Goal: Task Accomplishment & Management: Complete application form

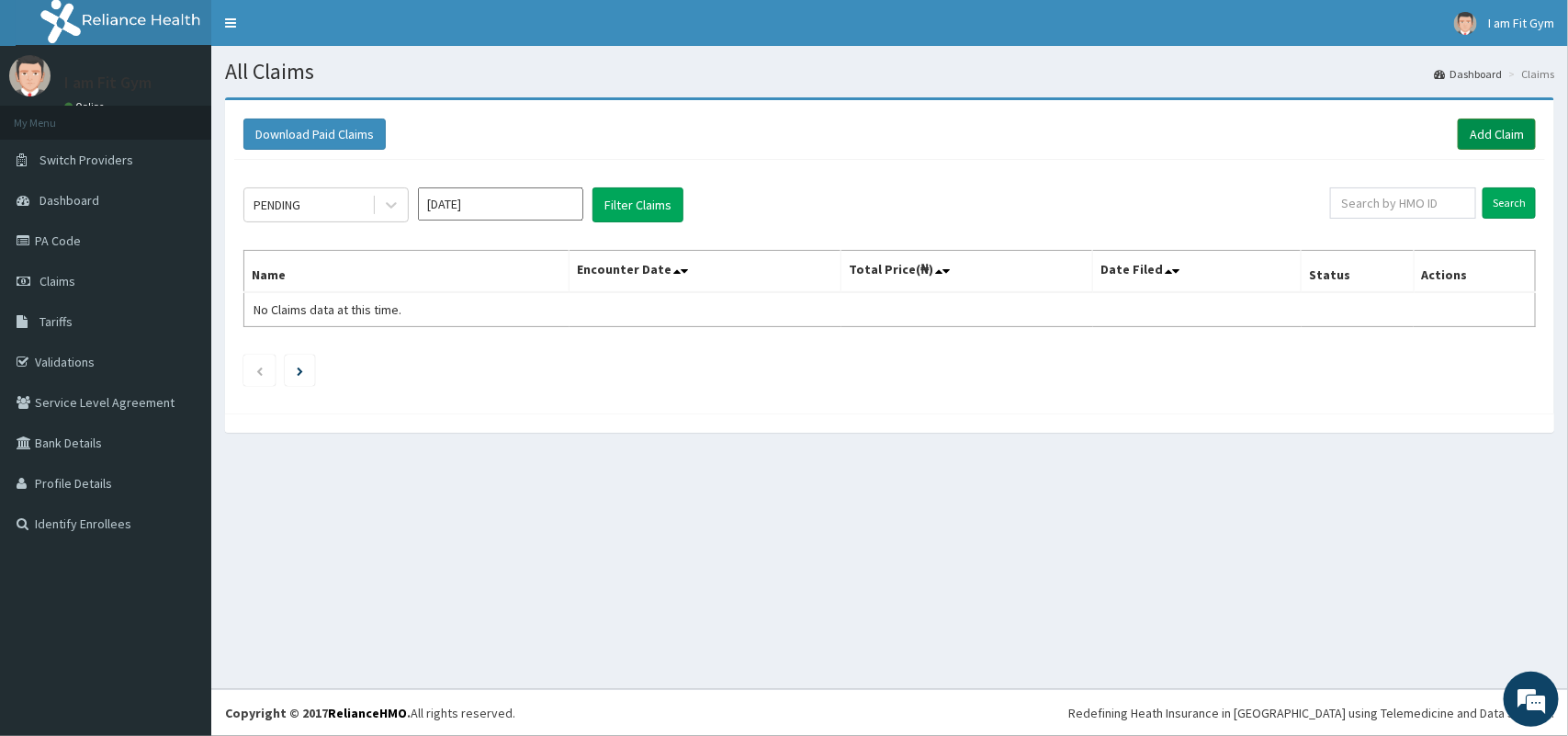
click at [1489, 139] on link "Add Claim" at bounding box center [1497, 134] width 78 height 31
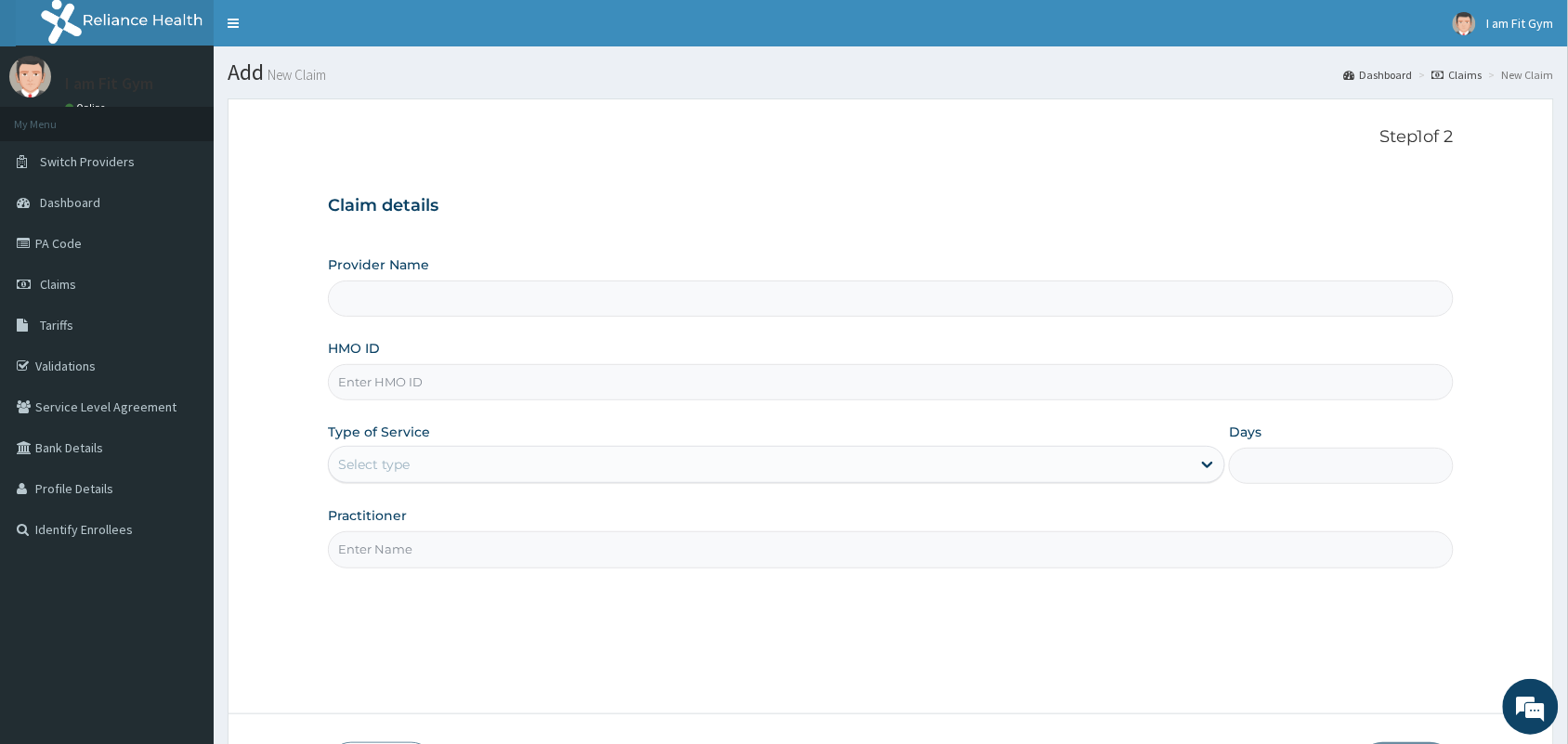
type input "I am fit Gym - Magodo"
type input "1"
type input "I am fit Gym - Magodo"
type input "1"
click at [400, 387] on input "HMO ID" at bounding box center [891, 383] width 1126 height 36
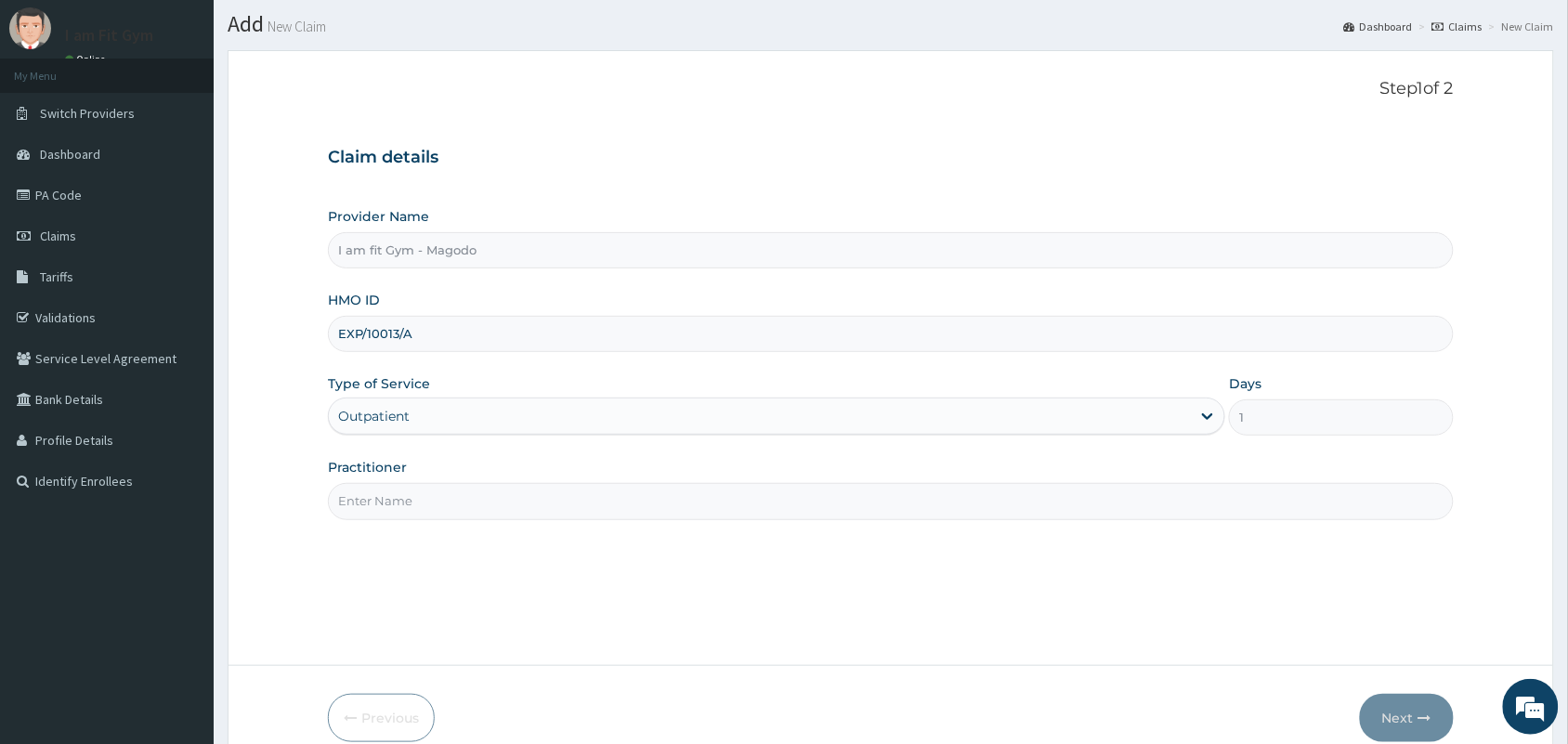
scroll to position [136, 0]
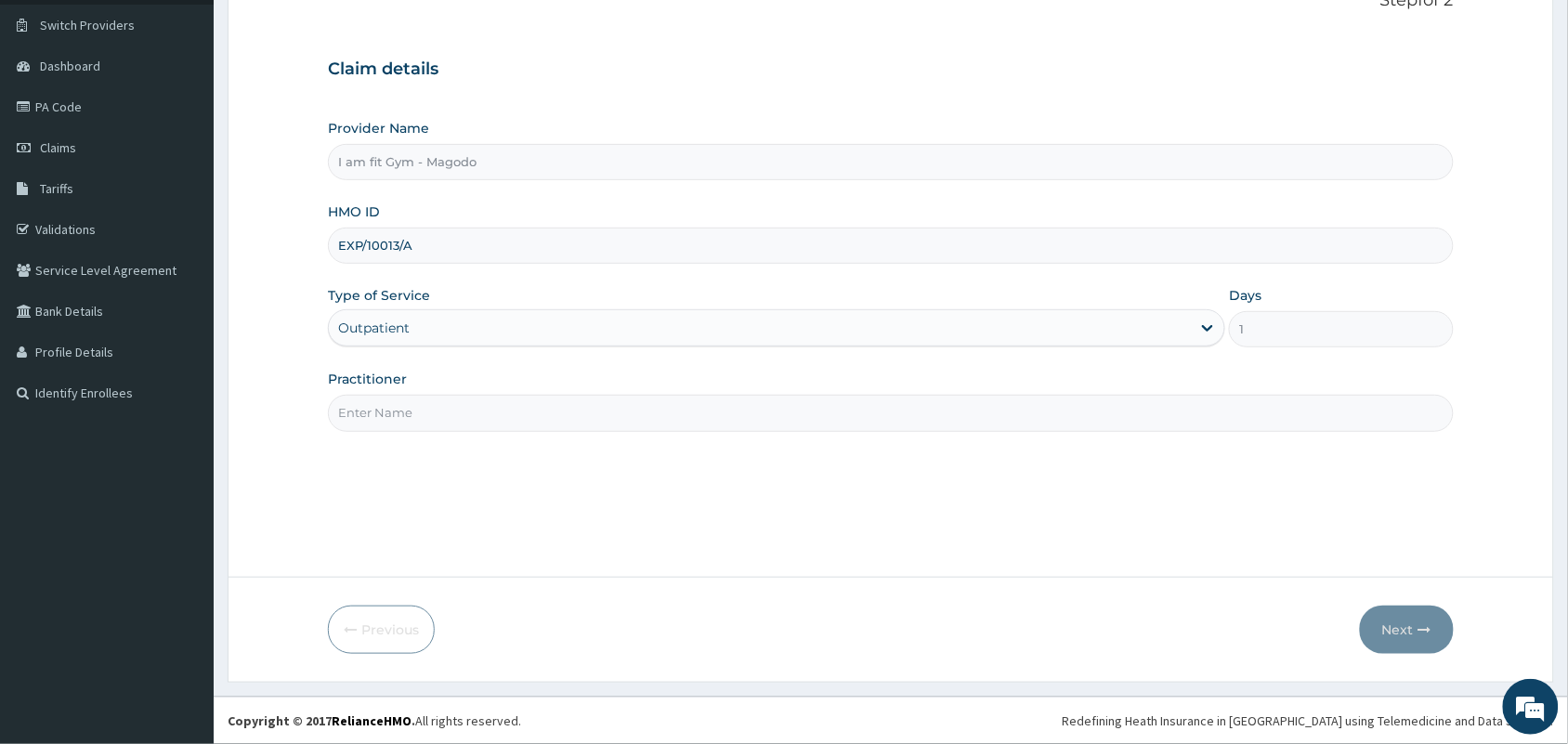
type input "EXP/10013/A"
click at [386, 423] on input "Practitioner" at bounding box center [891, 413] width 1126 height 36
type input "RAZZIE"
click at [1410, 638] on button "Next" at bounding box center [1407, 630] width 94 height 48
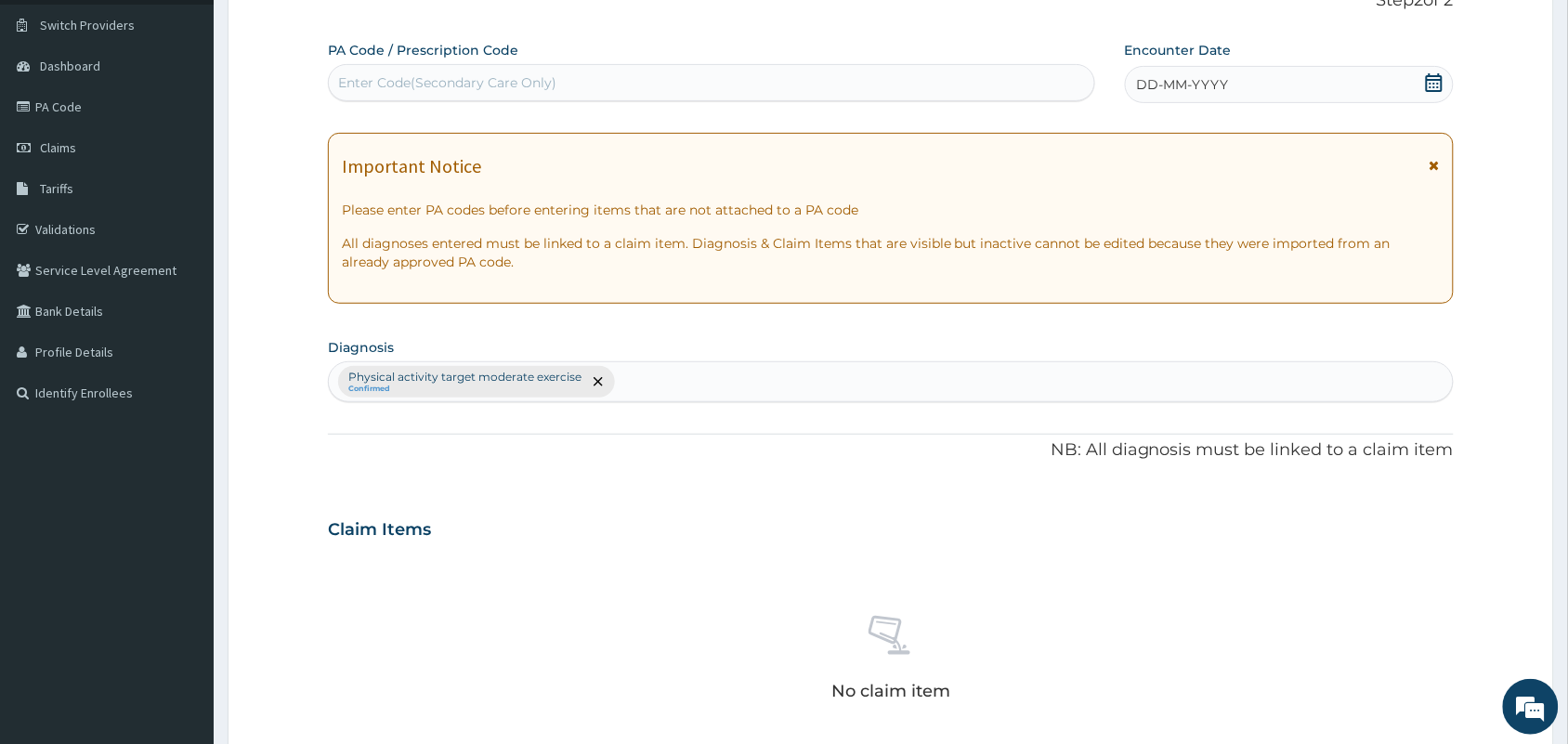
click at [420, 75] on div "Enter Code(Secondary Care Only)" at bounding box center [448, 82] width 219 height 18
type input "PA/3BD519"
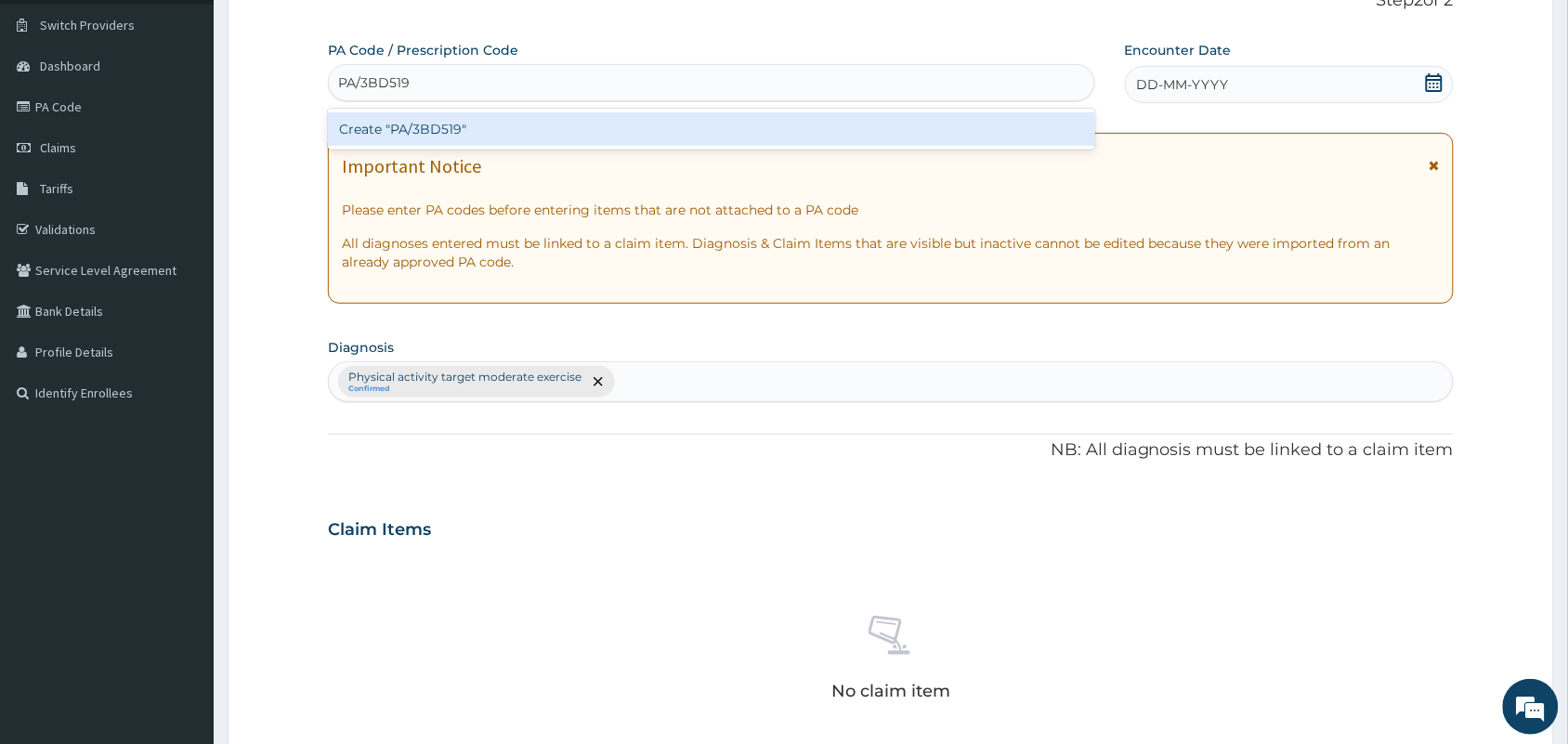
click at [454, 134] on div "Create "PA/3BD519"" at bounding box center [712, 128] width 767 height 34
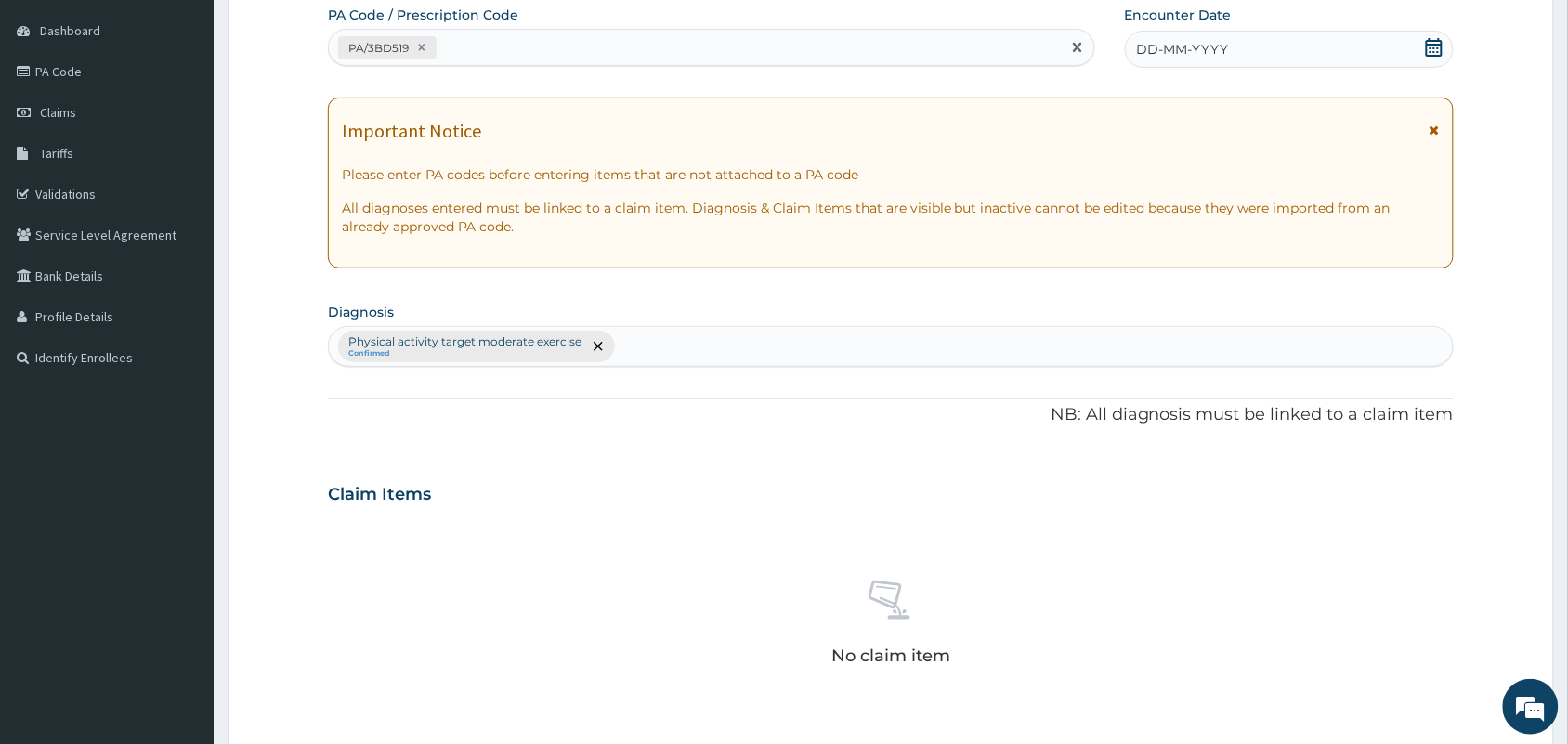
scroll to position [173, 0]
click at [1181, 49] on span "DD-MM-YYYY" at bounding box center [1183, 48] width 92 height 18
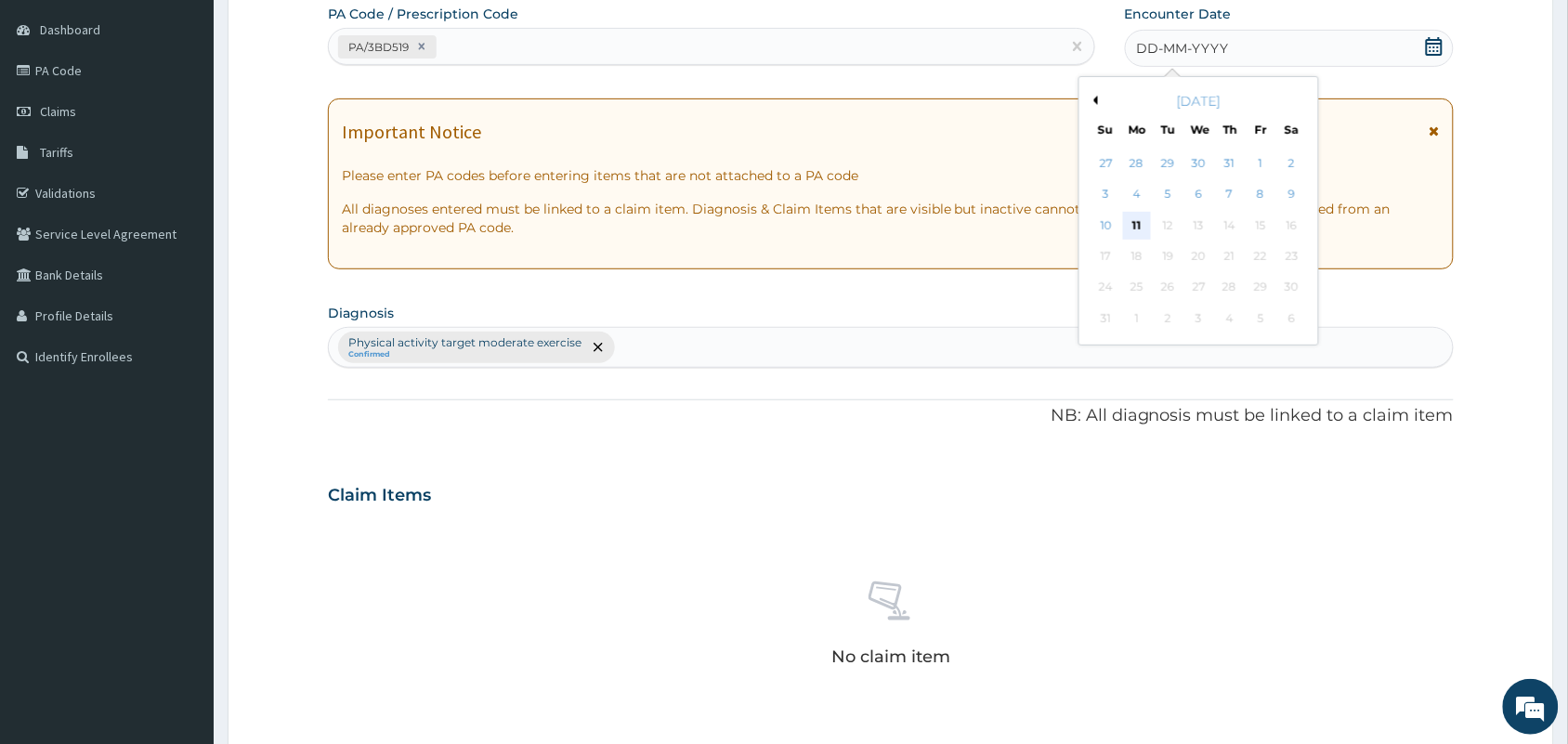
click at [1147, 234] on div "11" at bounding box center [1136, 225] width 28 height 28
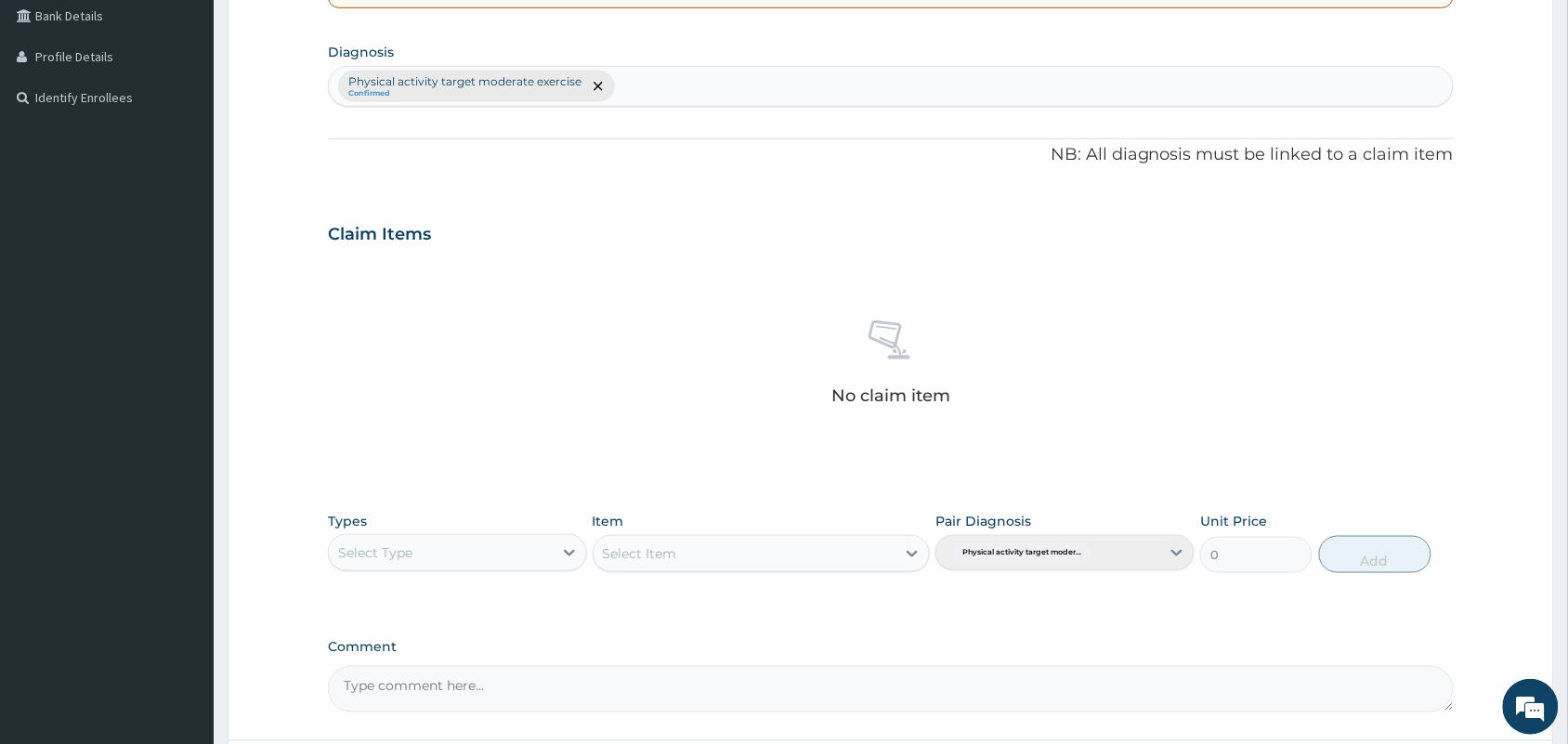
scroll to position [596, 0]
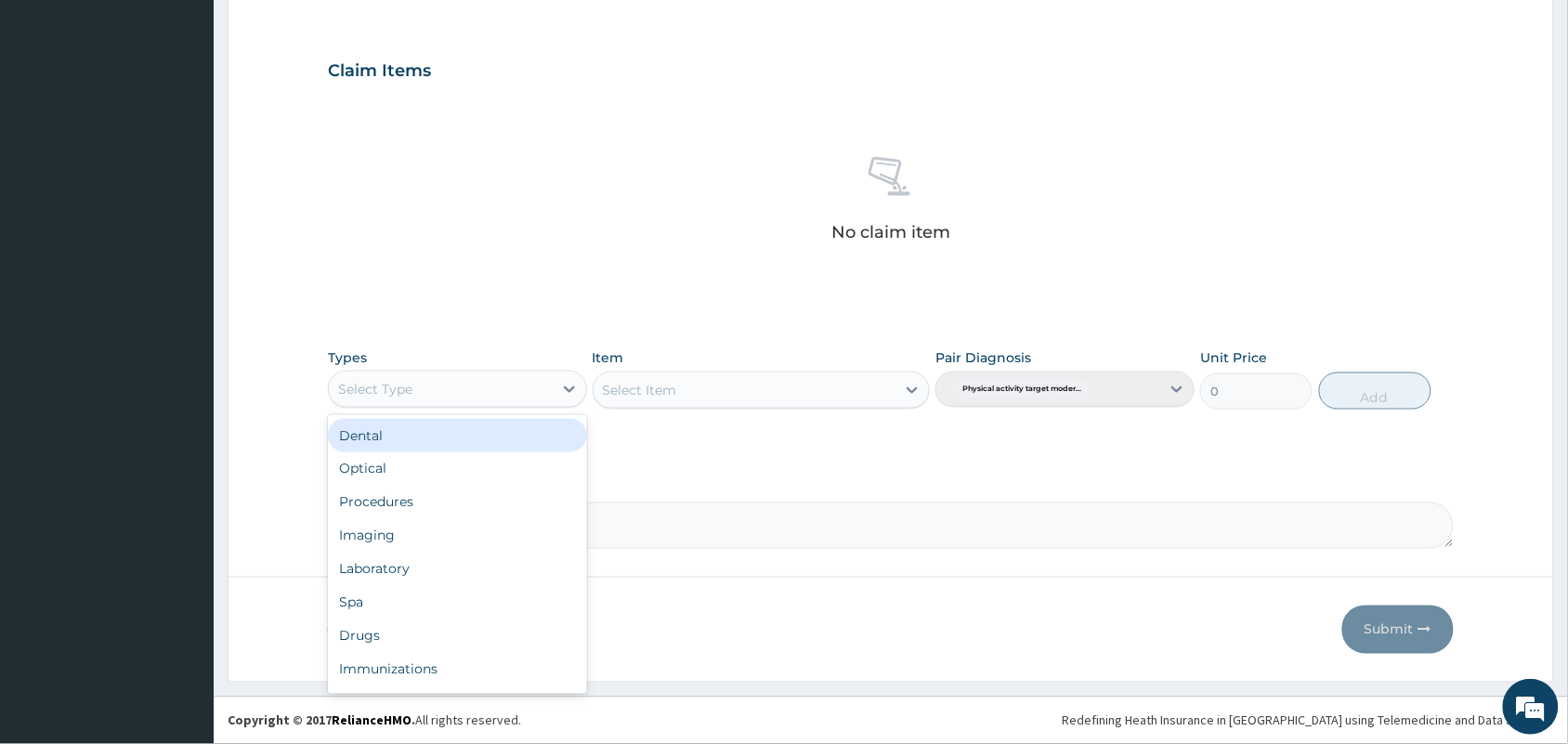
click at [550, 378] on div "Select Type" at bounding box center [440, 388] width 223 height 30
type input "GY"
click at [531, 442] on div "Gym" at bounding box center [457, 435] width 259 height 34
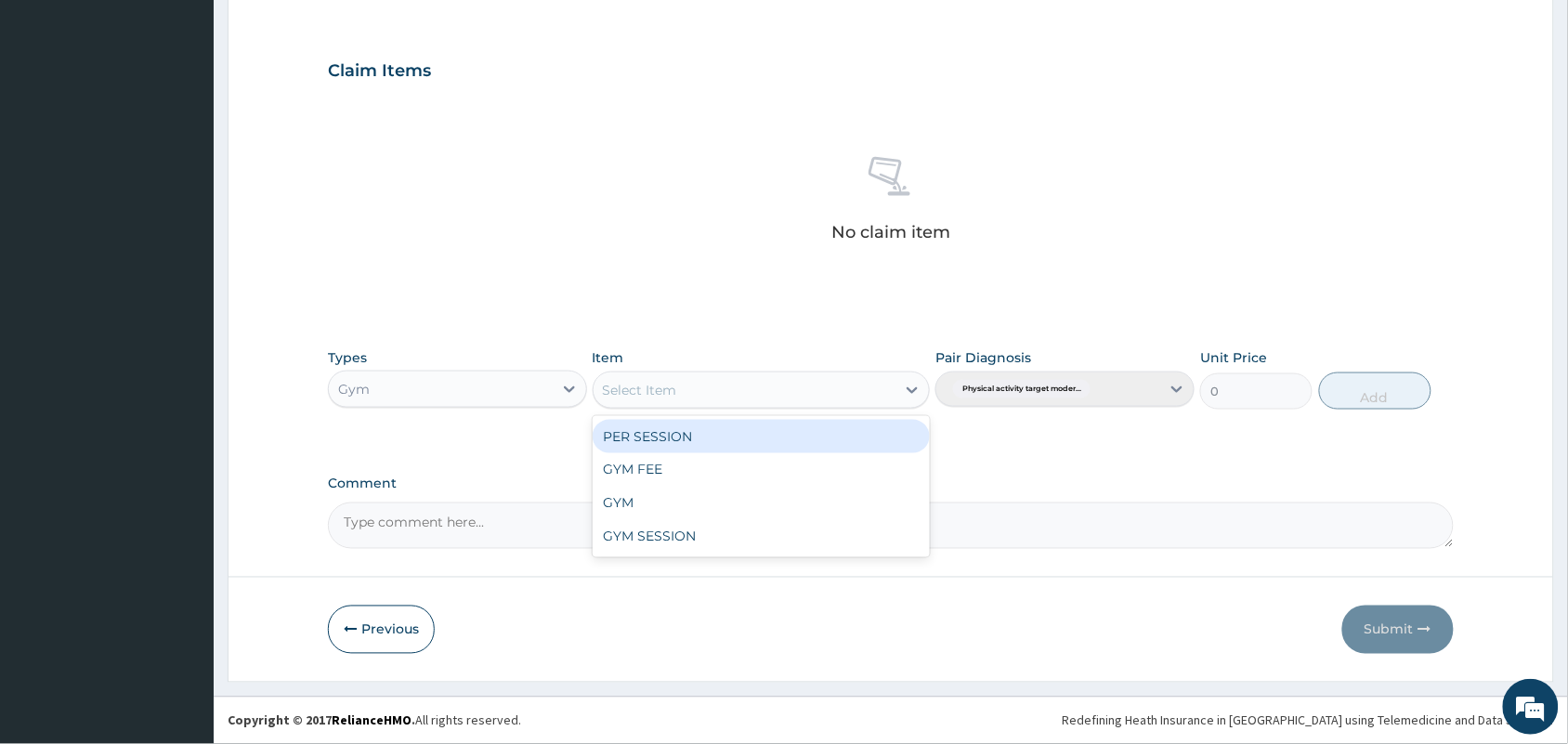
click at [657, 397] on div "Select Item" at bounding box center [640, 389] width 74 height 18
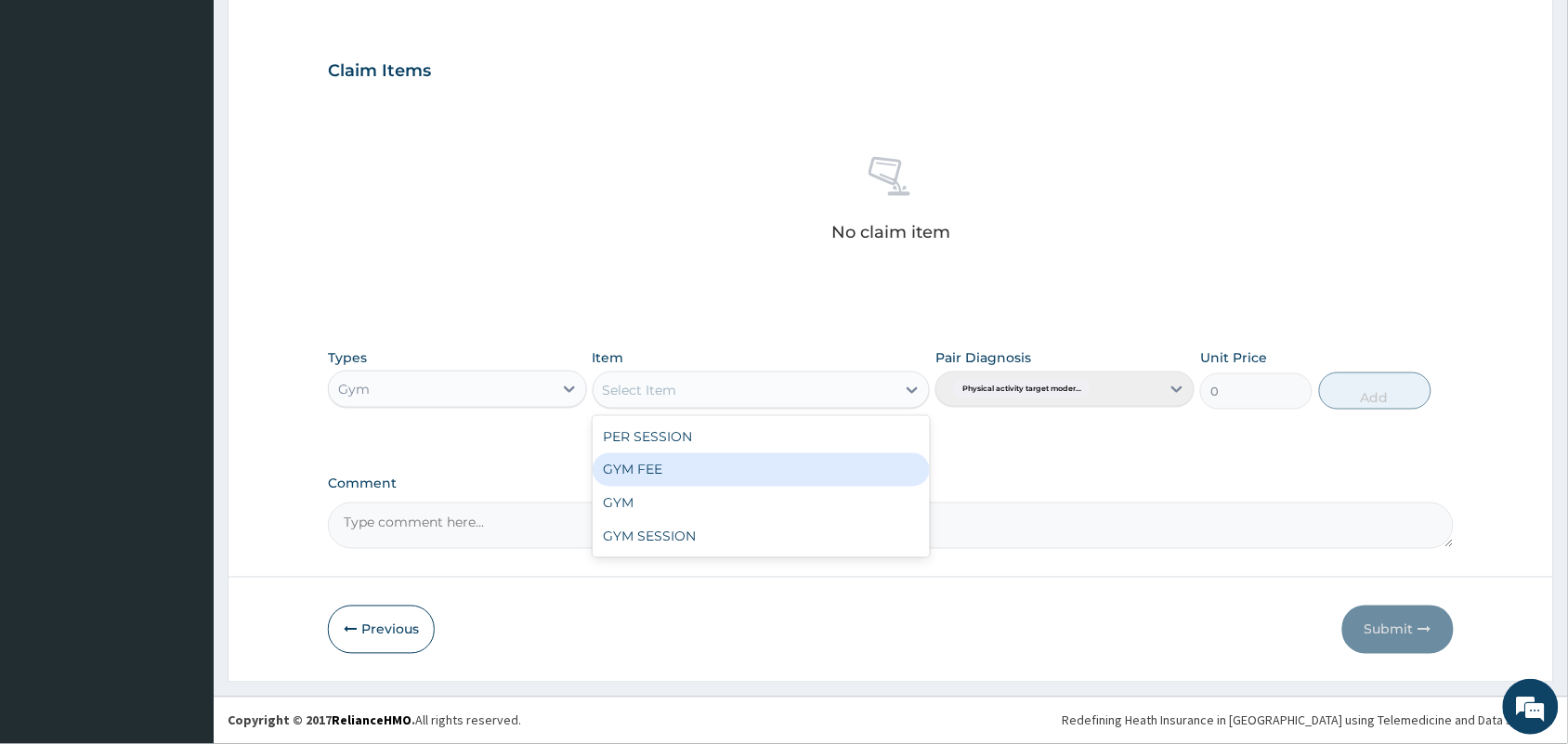
click at [656, 480] on div "GYM FEE" at bounding box center [761, 470] width 339 height 34
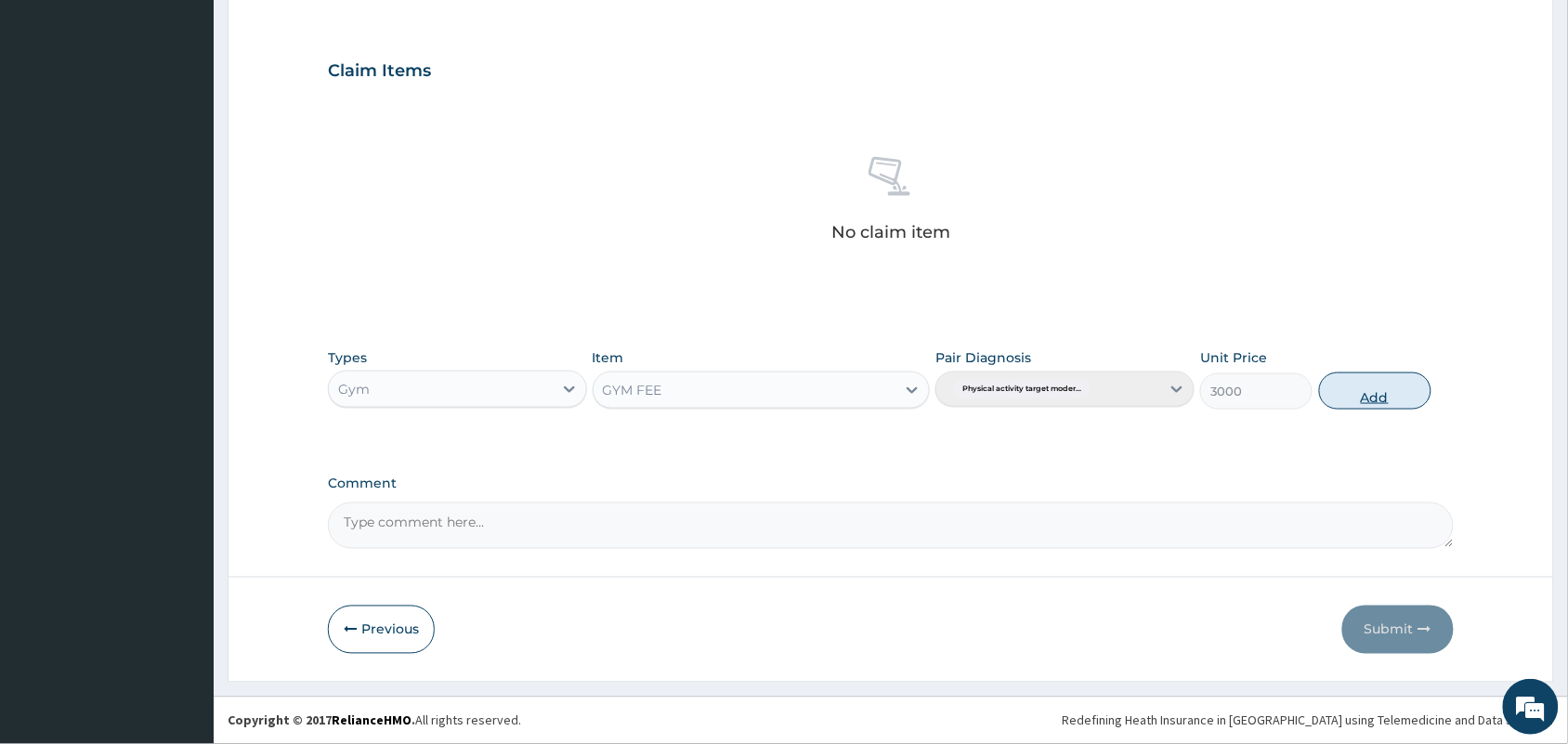
click at [1369, 392] on button "Add" at bounding box center [1374, 390] width 112 height 37
type input "0"
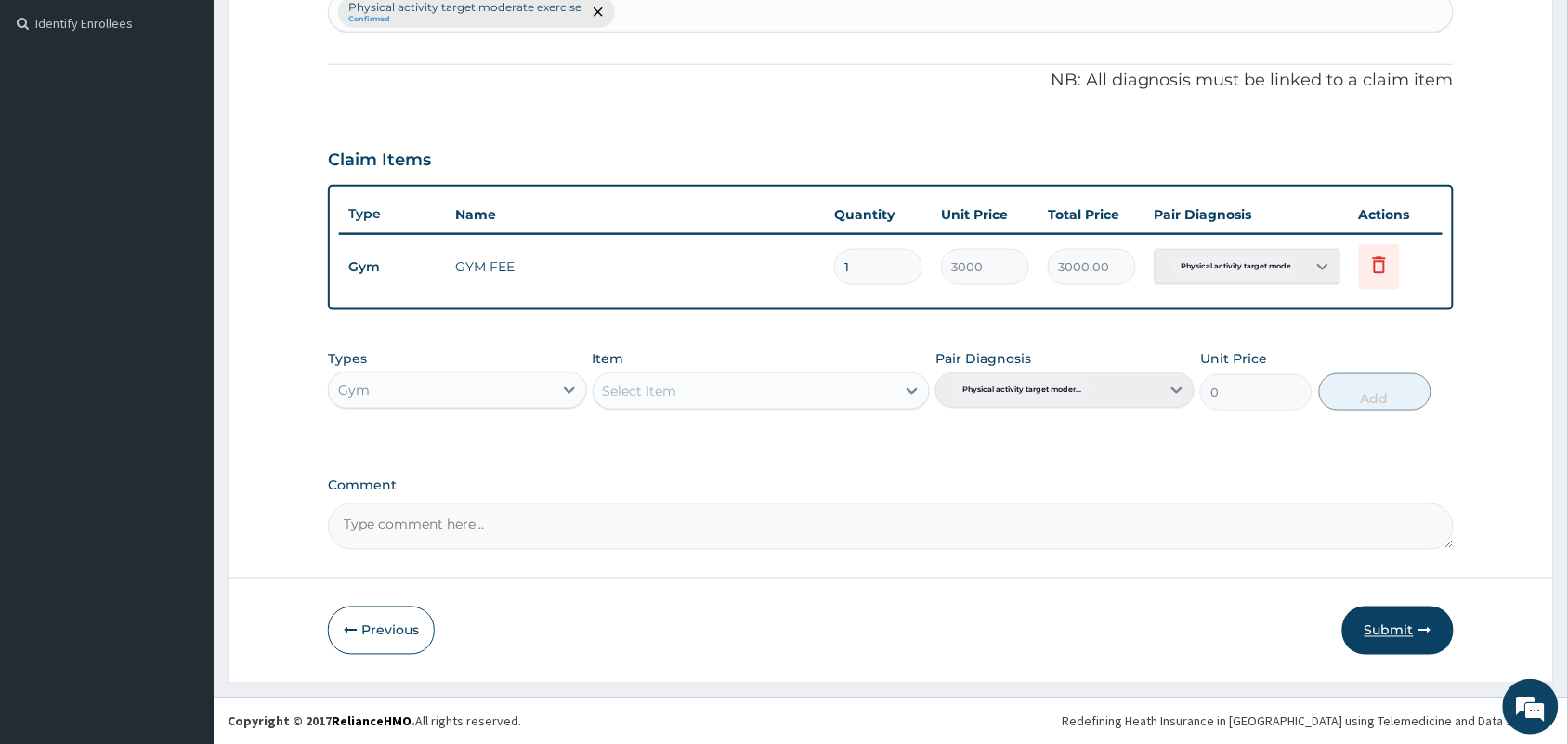
click at [1396, 638] on button "Submit" at bounding box center [1398, 630] width 111 height 48
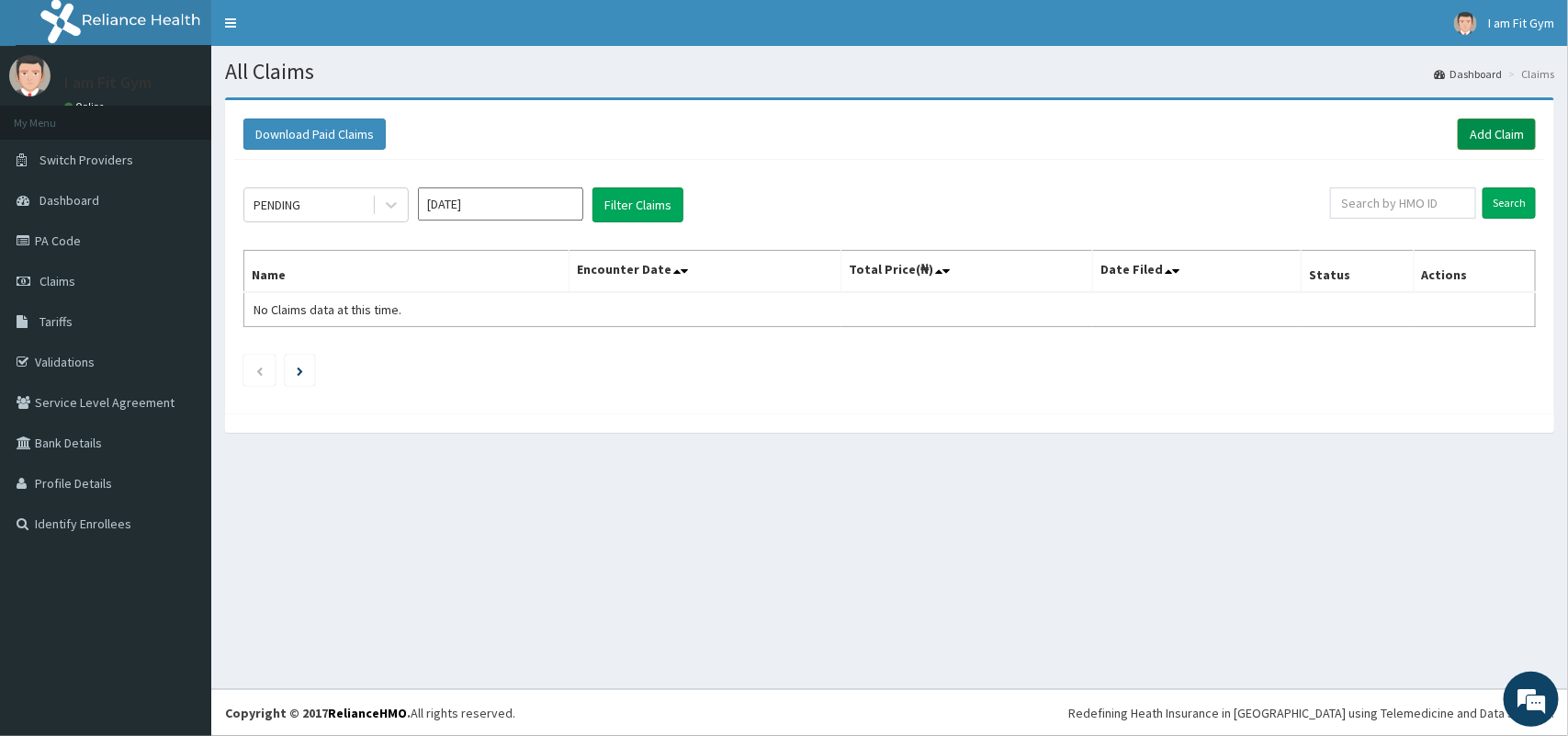
click at [1485, 144] on link "Add Claim" at bounding box center [1497, 134] width 78 height 31
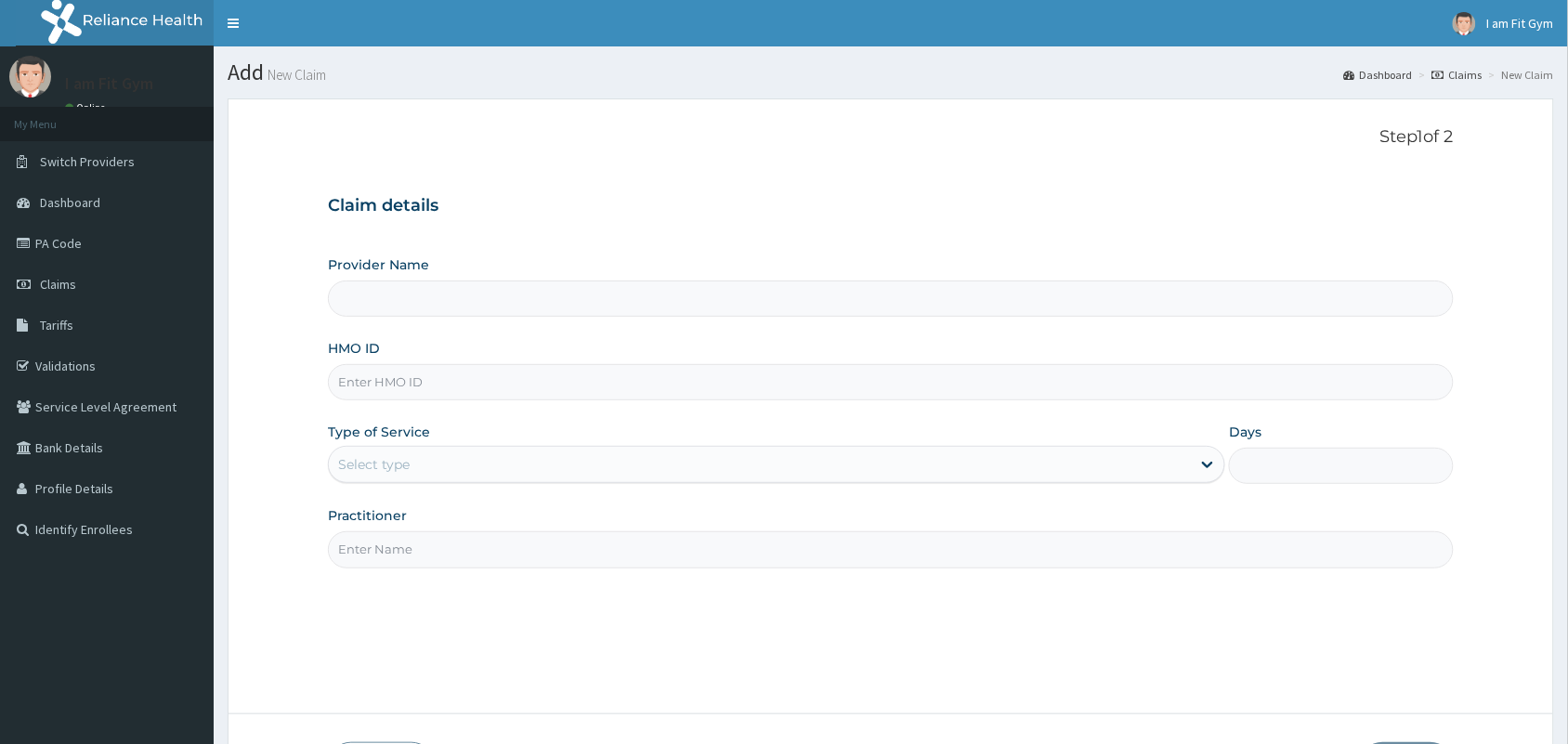
type input "I am fit Gym - Magodo"
type input "1"
click at [471, 388] on input "HMO ID" at bounding box center [891, 383] width 1126 height 36
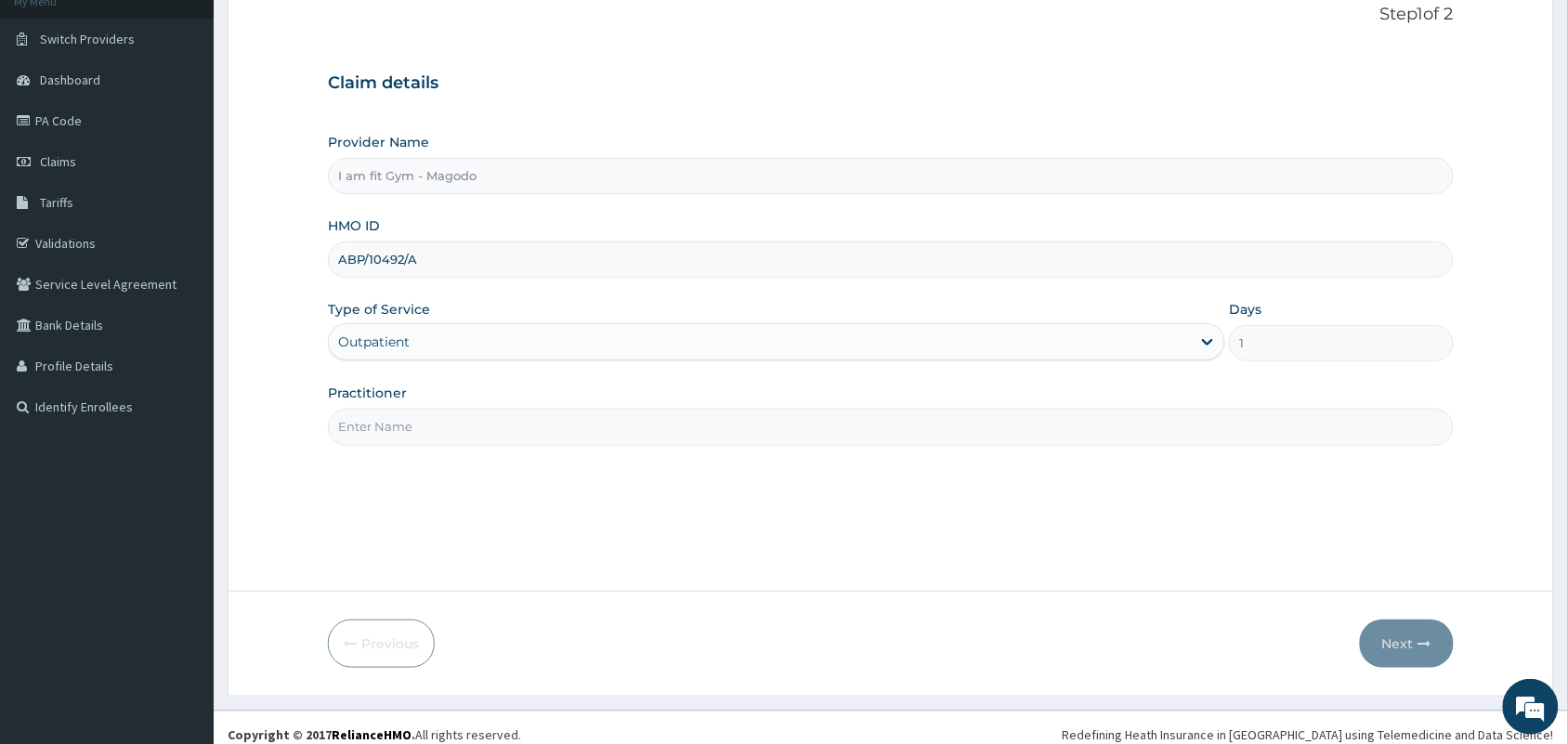
scroll to position [136, 0]
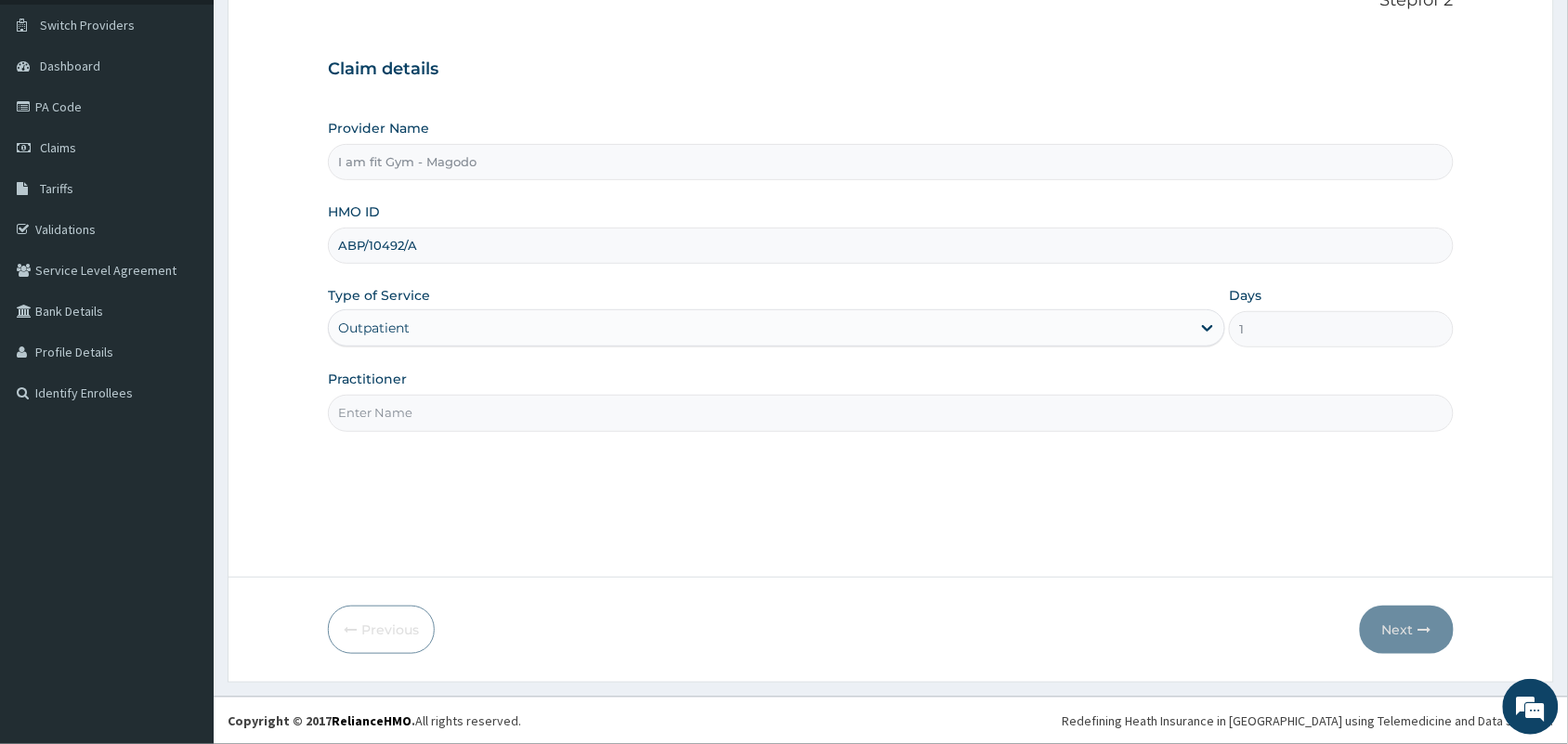
type input "ABP/10492/A"
click at [443, 420] on input "Practitioner" at bounding box center [891, 413] width 1126 height 36
type input "RAZZIE"
click at [1391, 616] on button "Next" at bounding box center [1407, 630] width 94 height 48
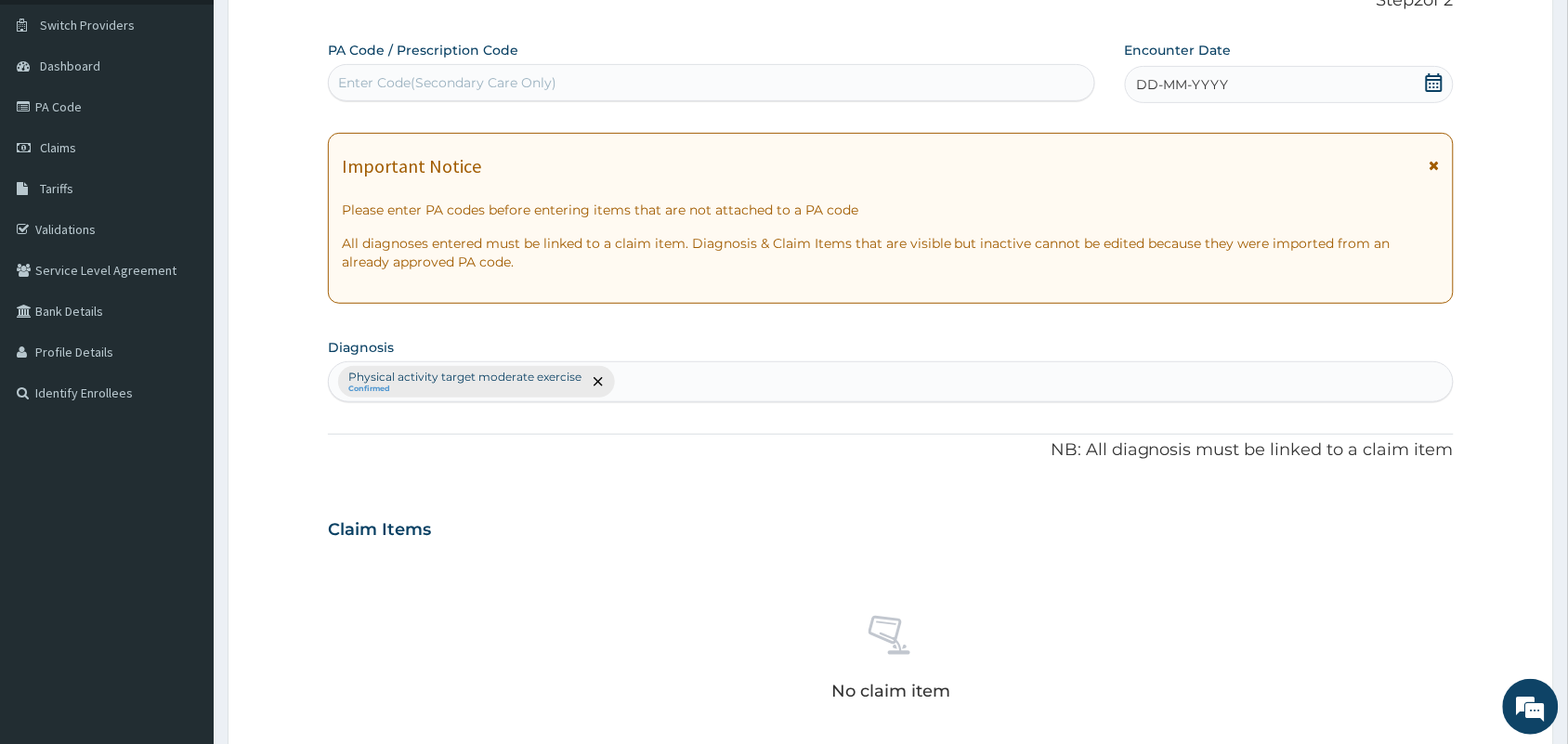
click at [508, 81] on div "Enter Code(Secondary Care Only)" at bounding box center [448, 82] width 219 height 18
type input "["
type input "PA/F71103"
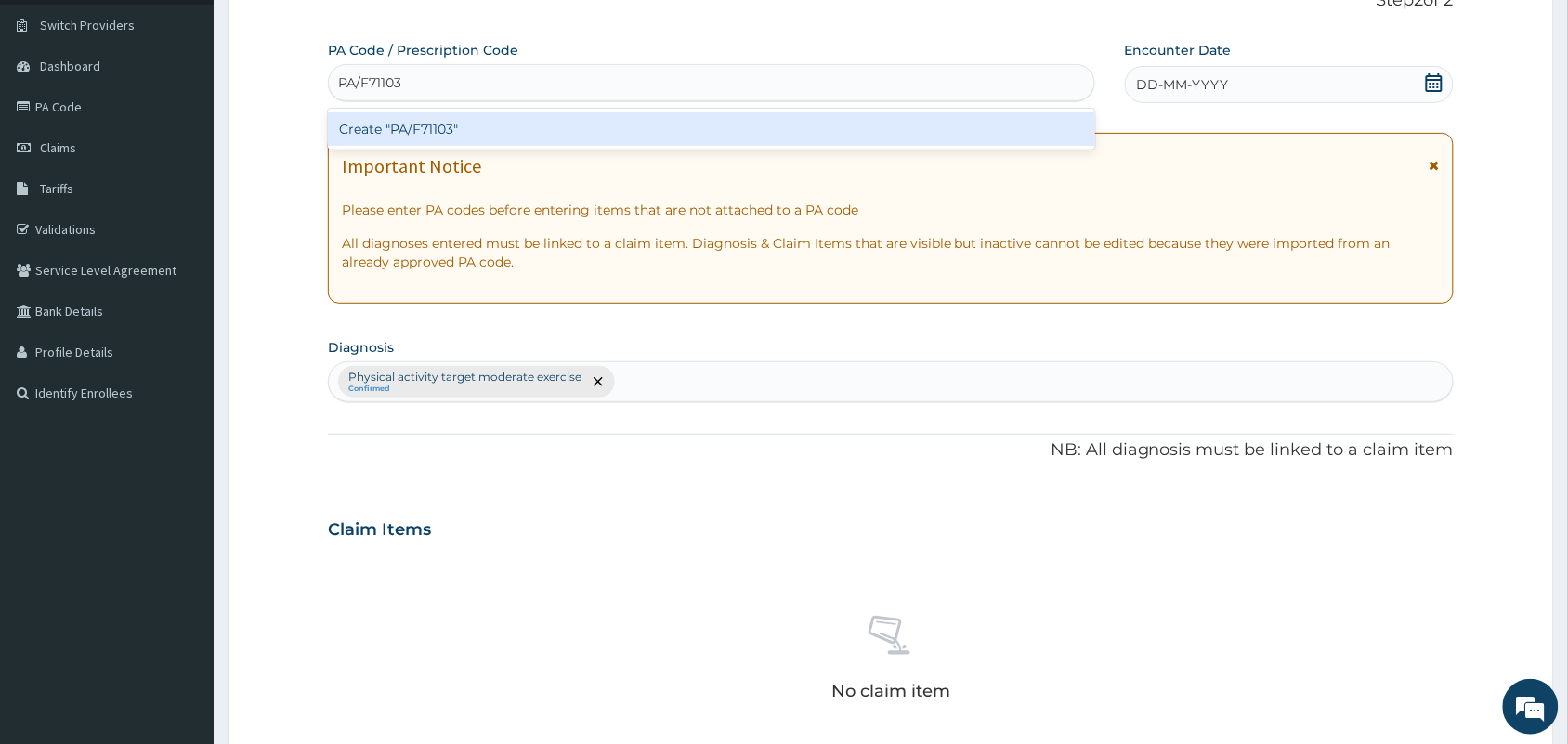
click at [512, 136] on div "Create "PA/F71103"" at bounding box center [712, 128] width 767 height 34
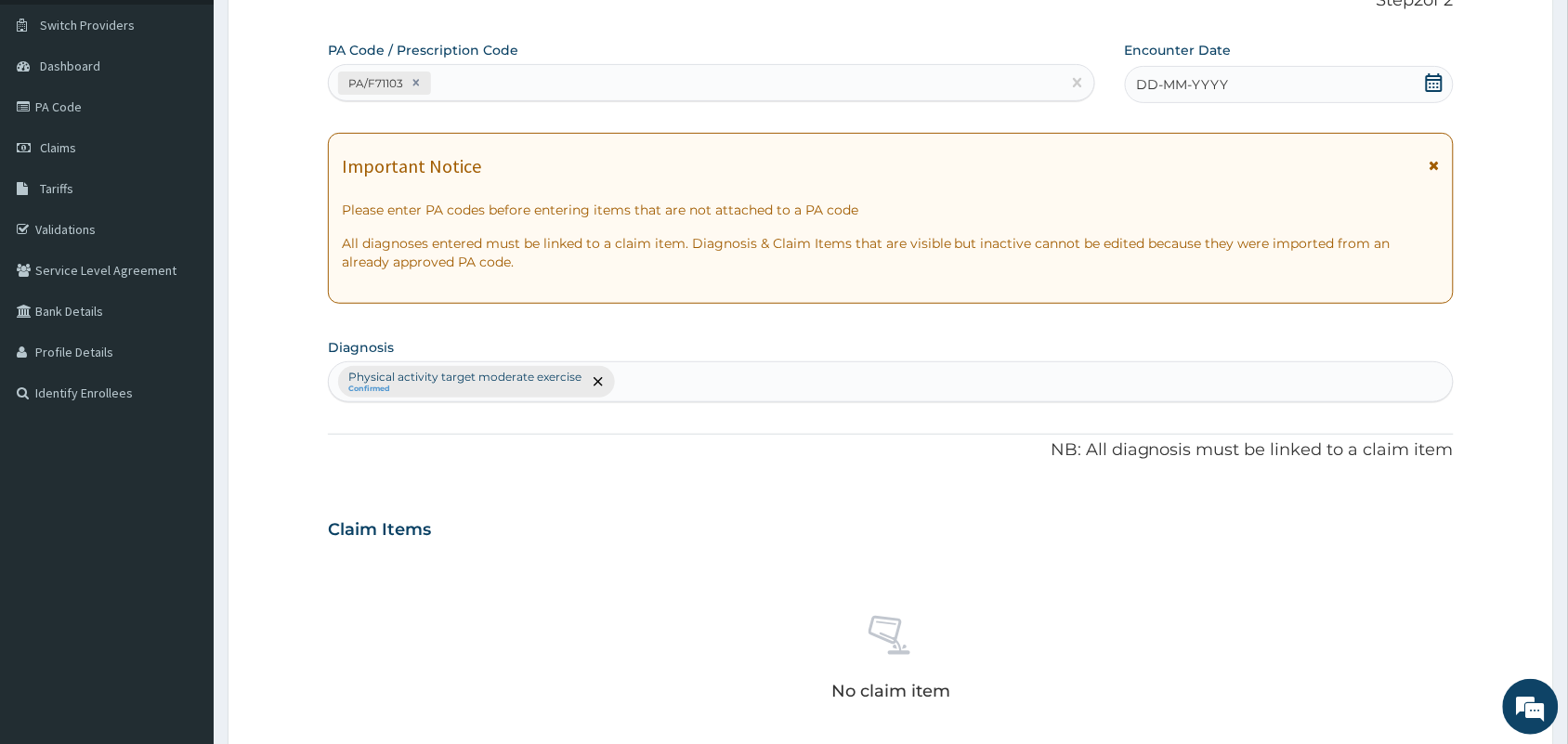
click at [1223, 94] on div "DD-MM-YYYY" at bounding box center [1289, 84] width 329 height 37
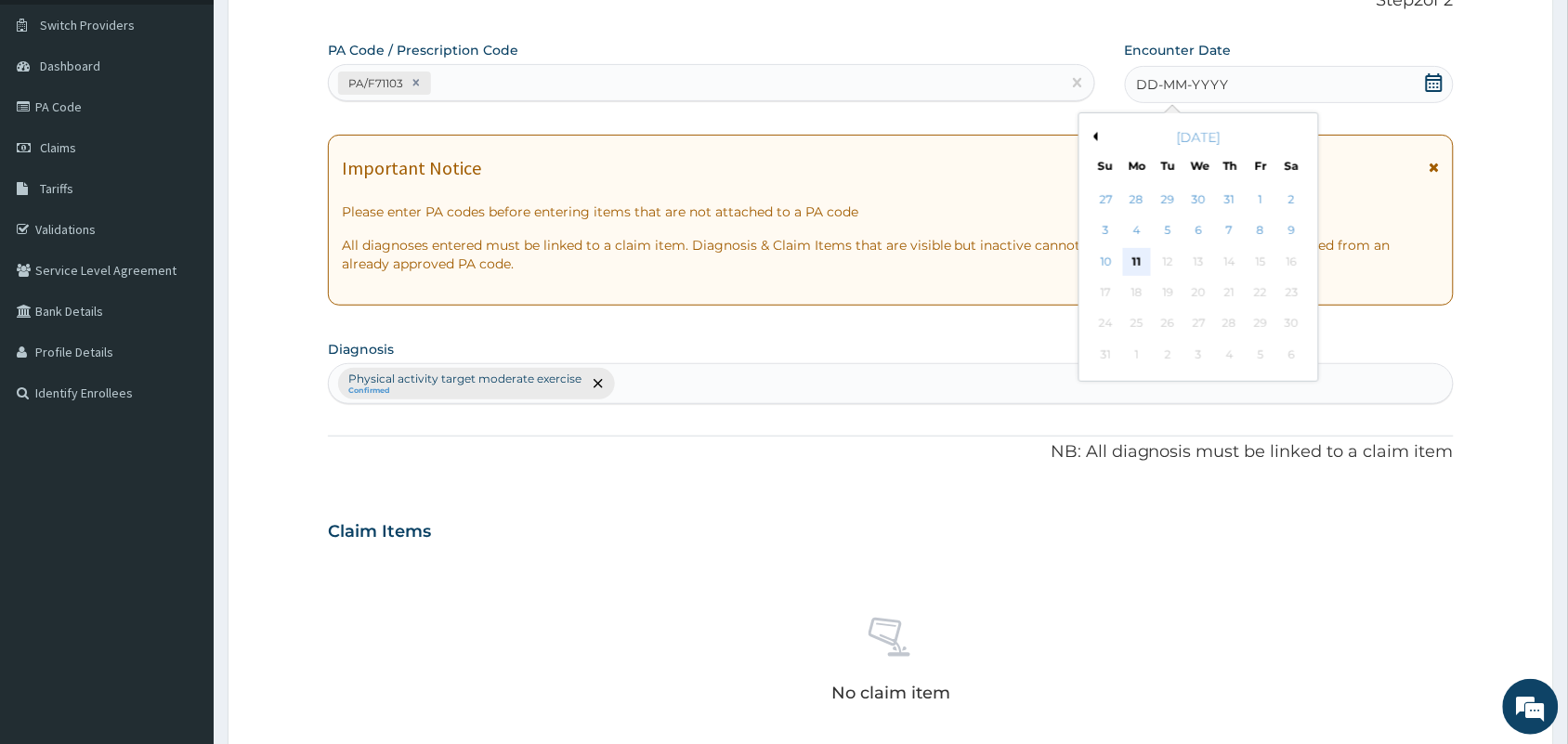
click at [1138, 260] on div "11" at bounding box center [1136, 262] width 28 height 28
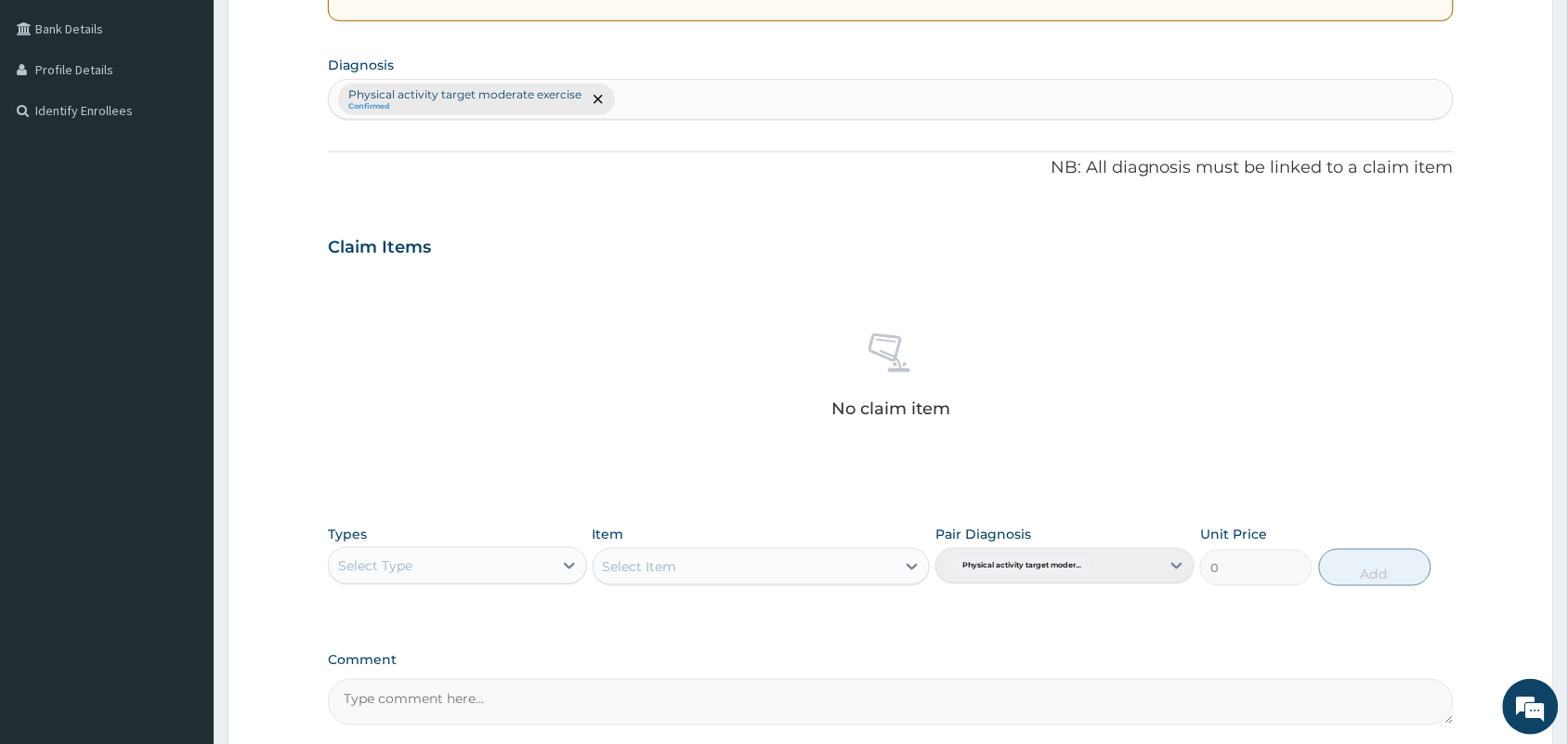
scroll to position [596, 0]
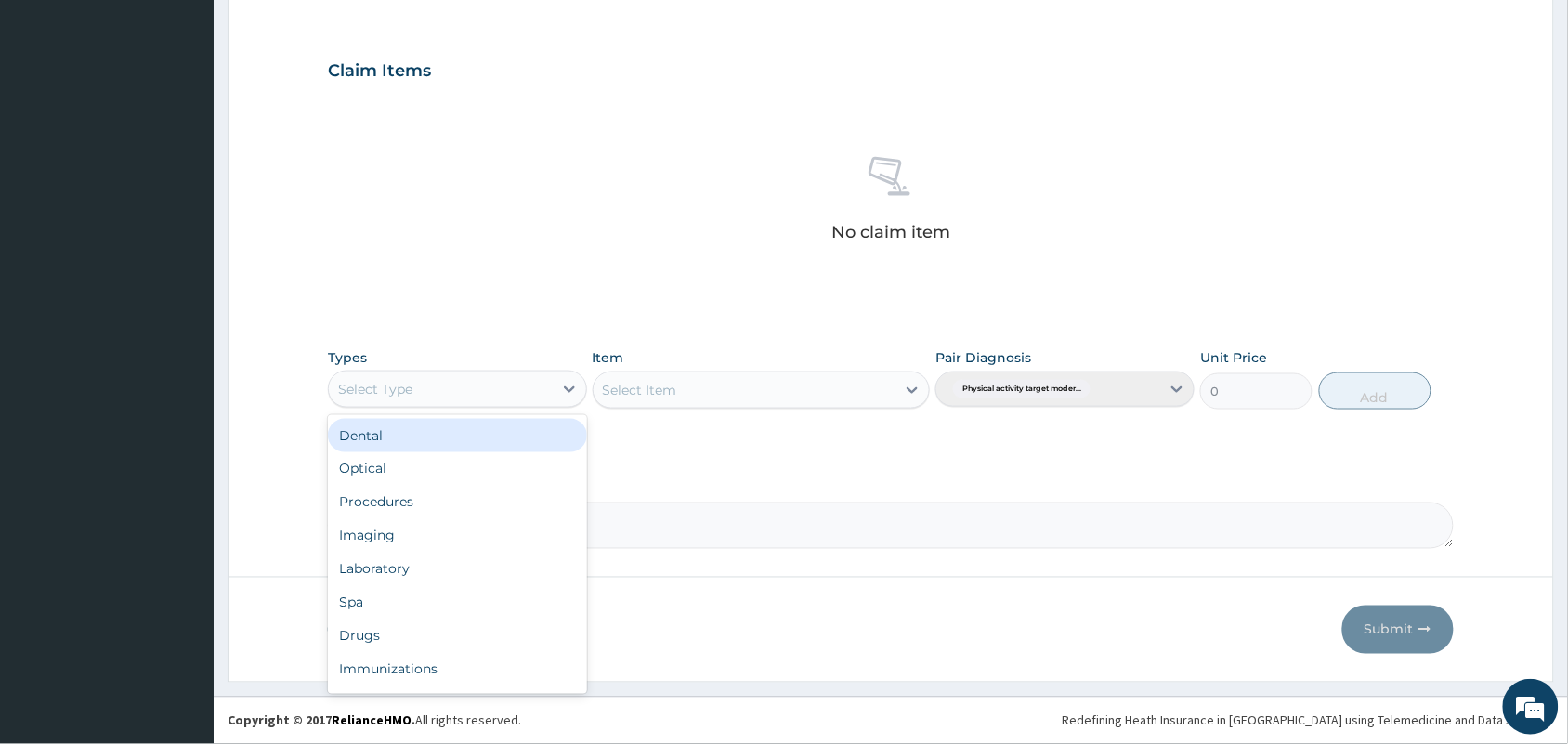
click at [546, 384] on div "Select Type" at bounding box center [440, 388] width 223 height 30
type input "GY"
click at [502, 442] on div "Gym" at bounding box center [457, 435] width 259 height 34
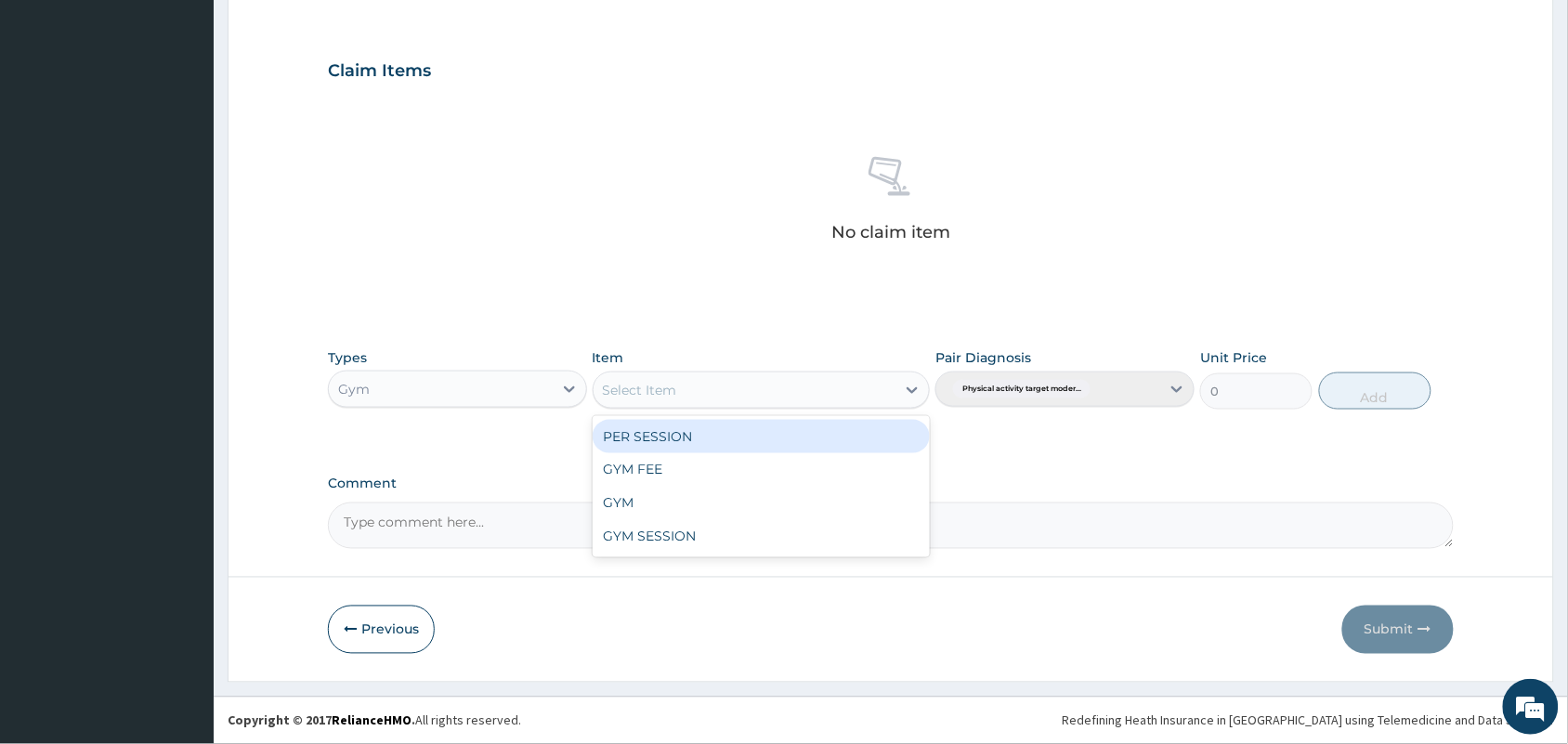
click at [689, 387] on div "Select Item" at bounding box center [745, 389] width 303 height 30
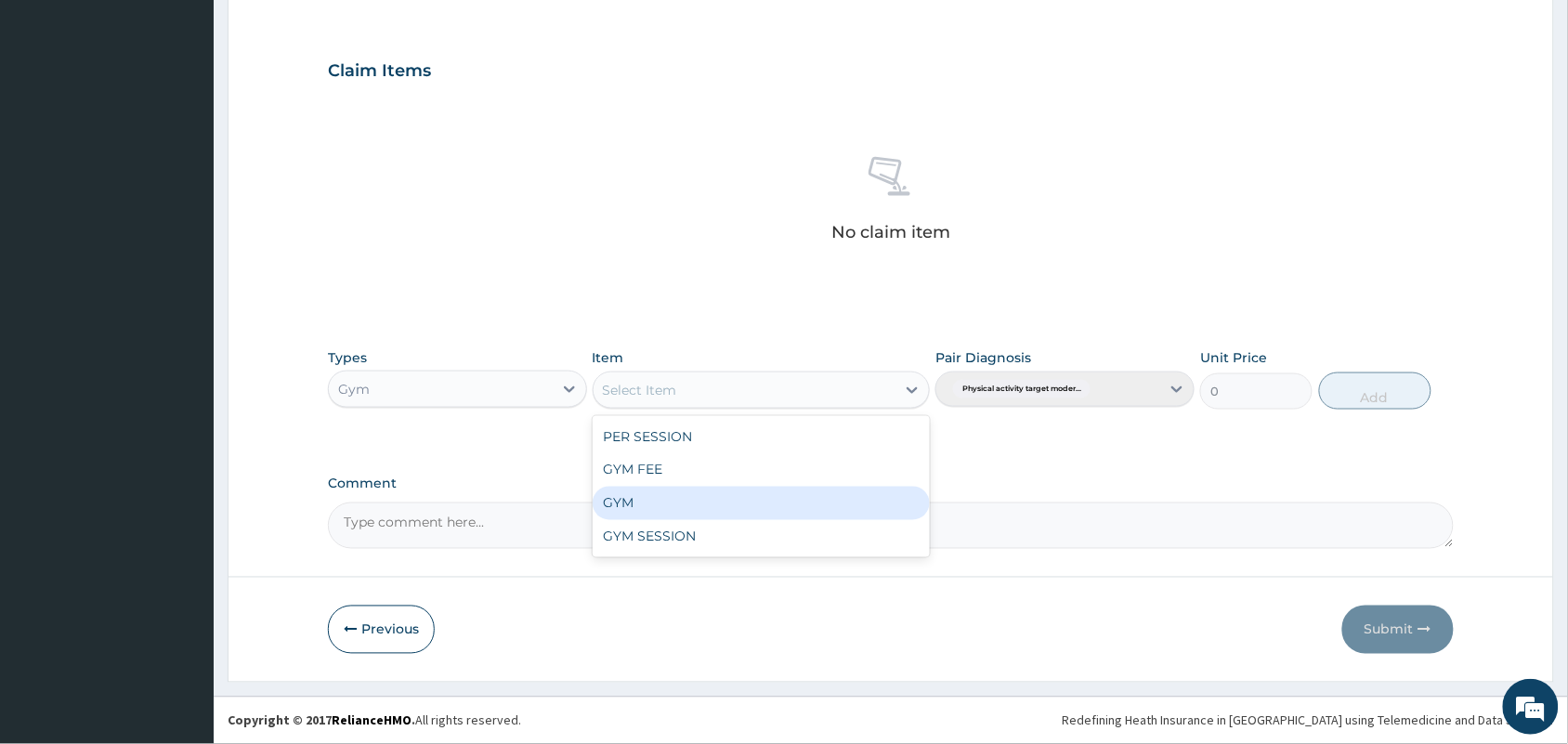
click at [690, 492] on div "GYM" at bounding box center [761, 503] width 339 height 34
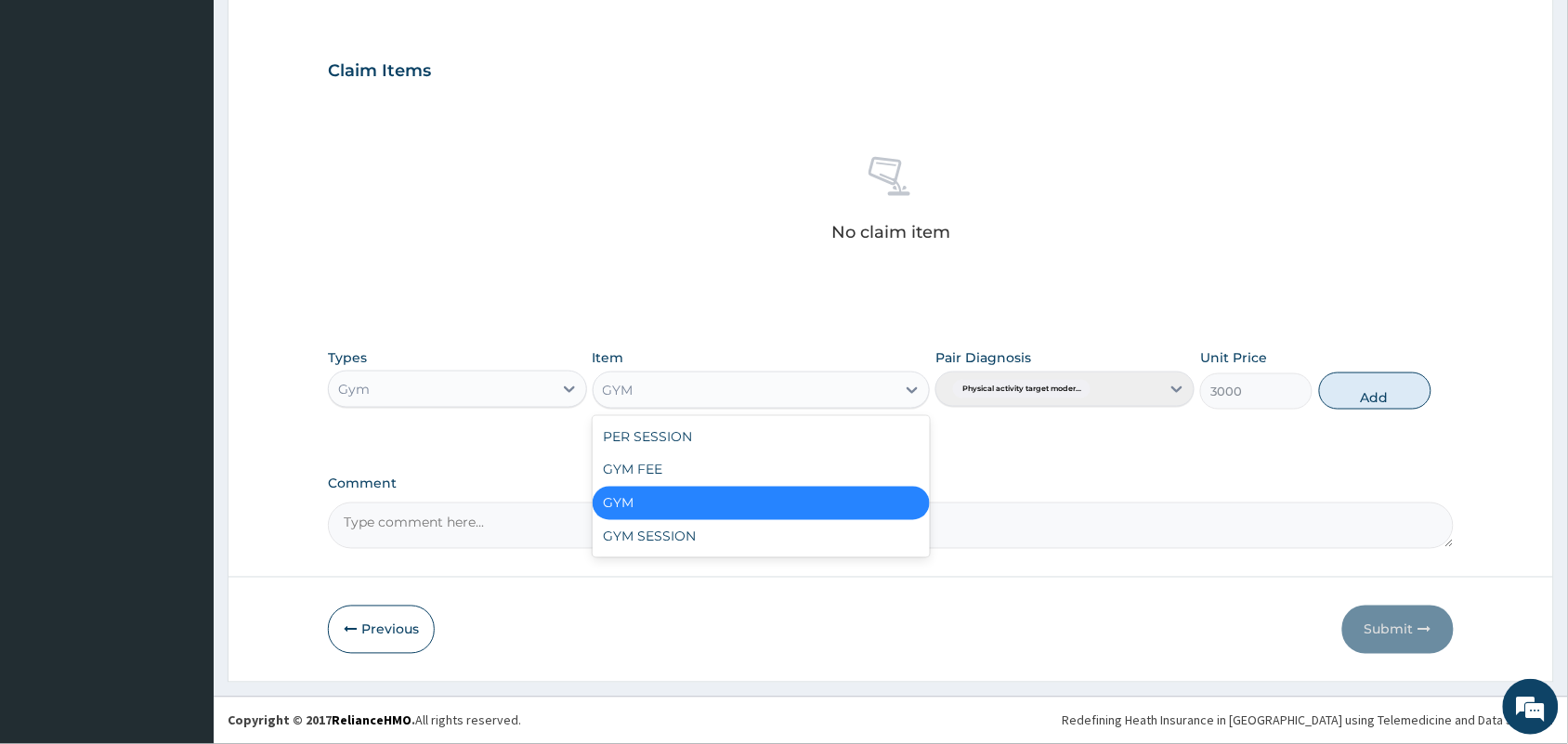
click at [688, 388] on div "GYM" at bounding box center [745, 389] width 303 height 30
click at [706, 469] on div "GYM FEE" at bounding box center [761, 470] width 339 height 34
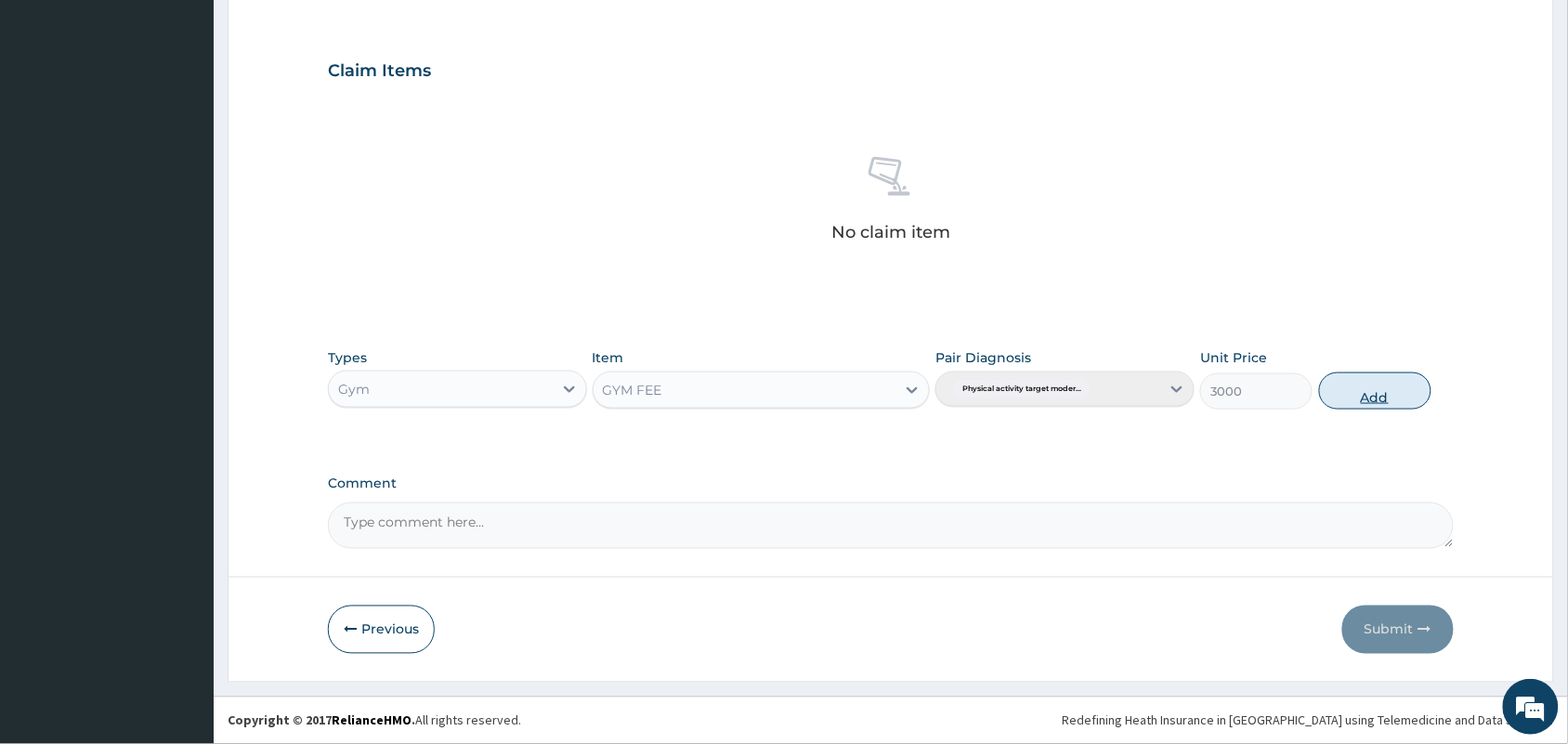
click at [1367, 396] on button "Add" at bounding box center [1374, 390] width 112 height 37
type input "0"
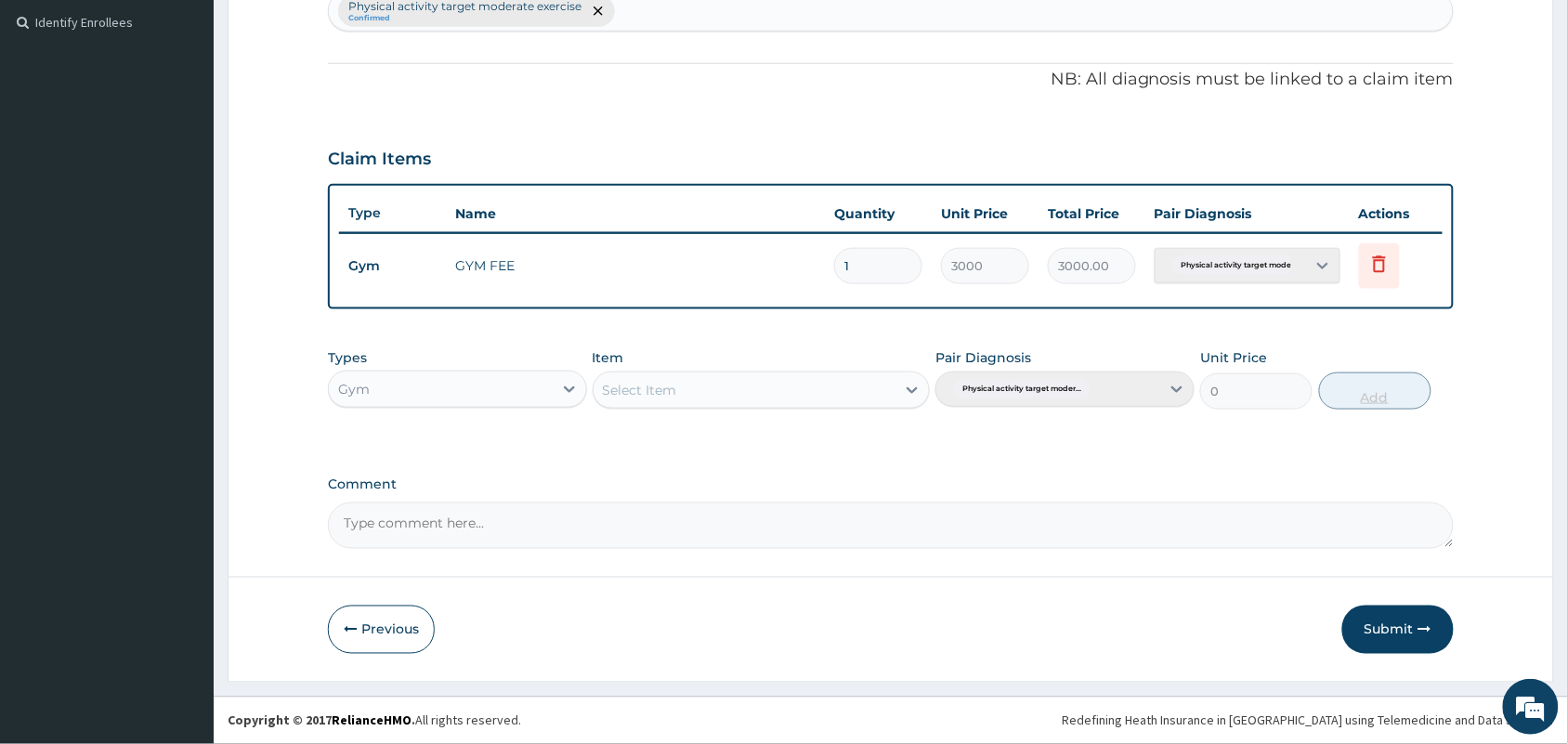
scroll to position [506, 0]
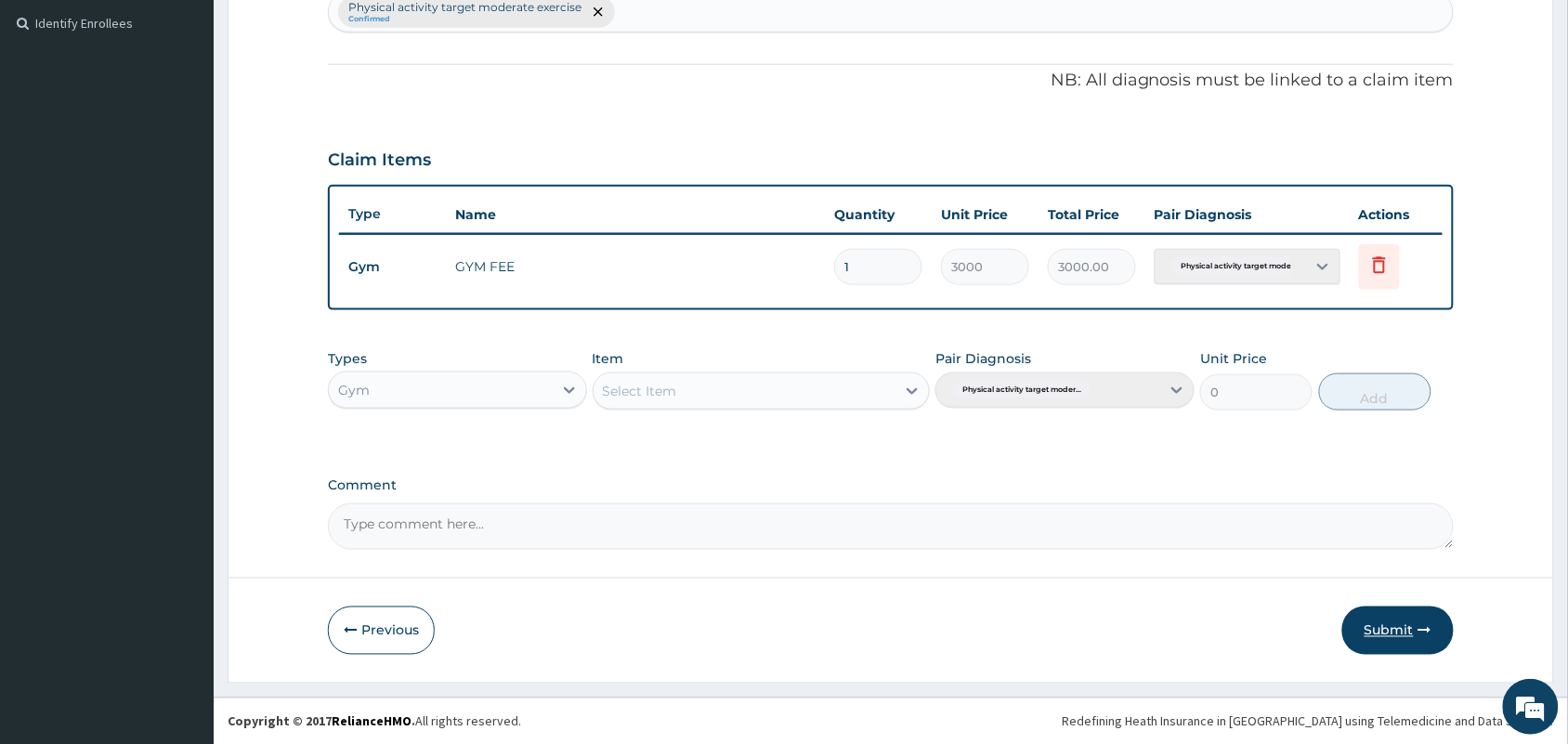
click at [1399, 632] on button "Submit" at bounding box center [1398, 630] width 111 height 48
